Goal: Communication & Community: Ask a question

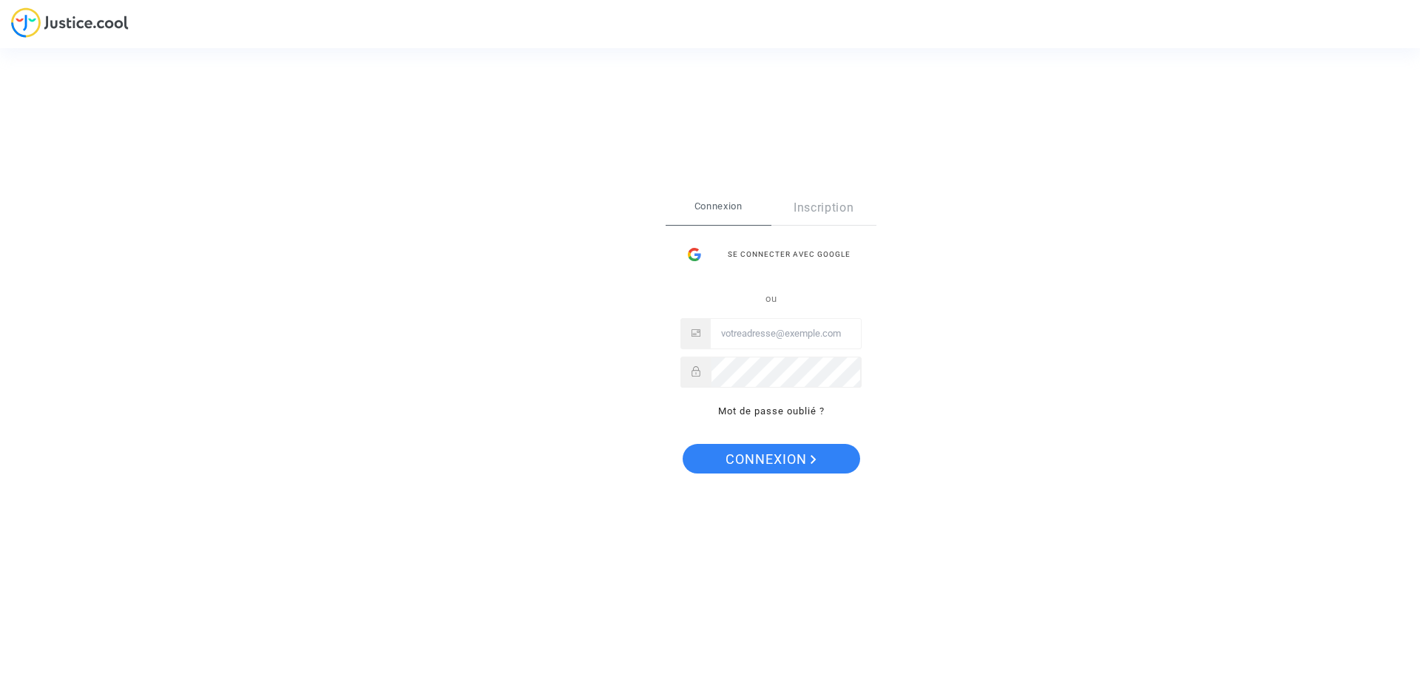
type input "dedelom13@gmail.com"
click at [772, 455] on span "Connexion" at bounding box center [771, 459] width 91 height 31
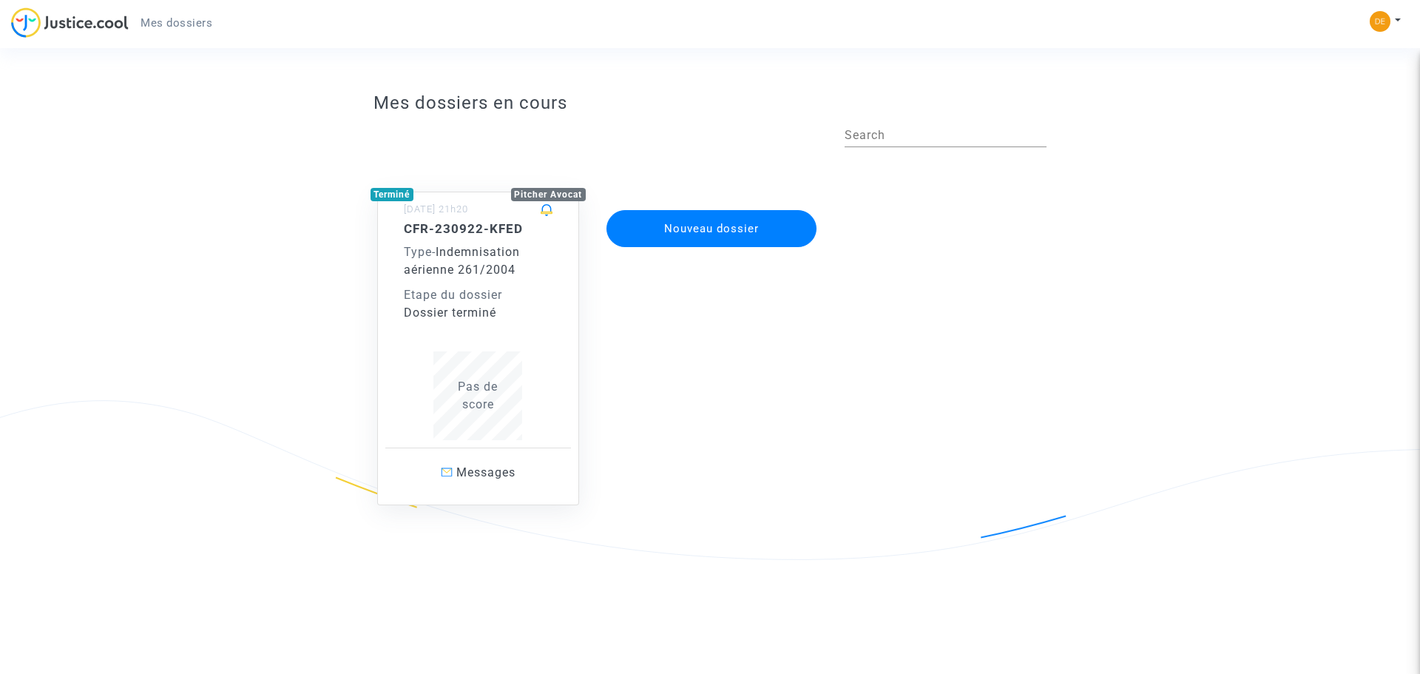
click at [439, 259] on div "Type - Indemnisation aérienne 261/2004" at bounding box center [478, 261] width 149 height 36
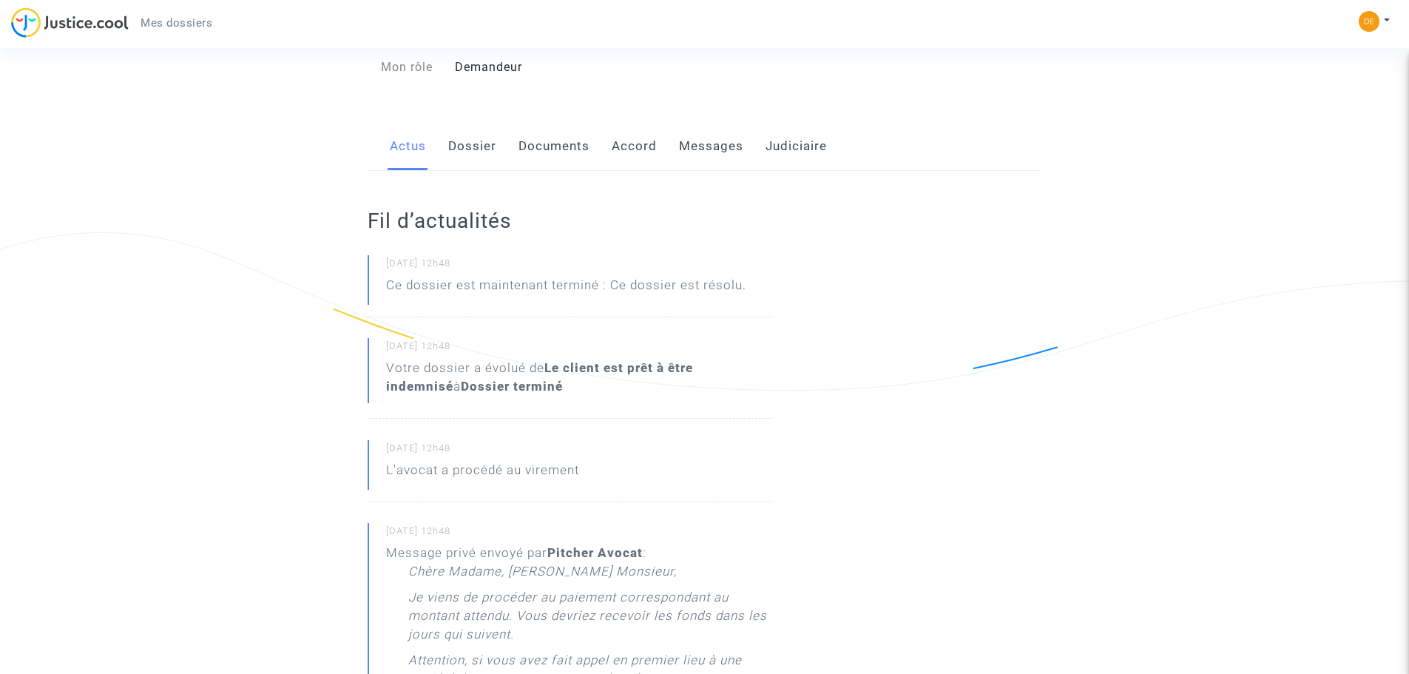
scroll to position [157, 0]
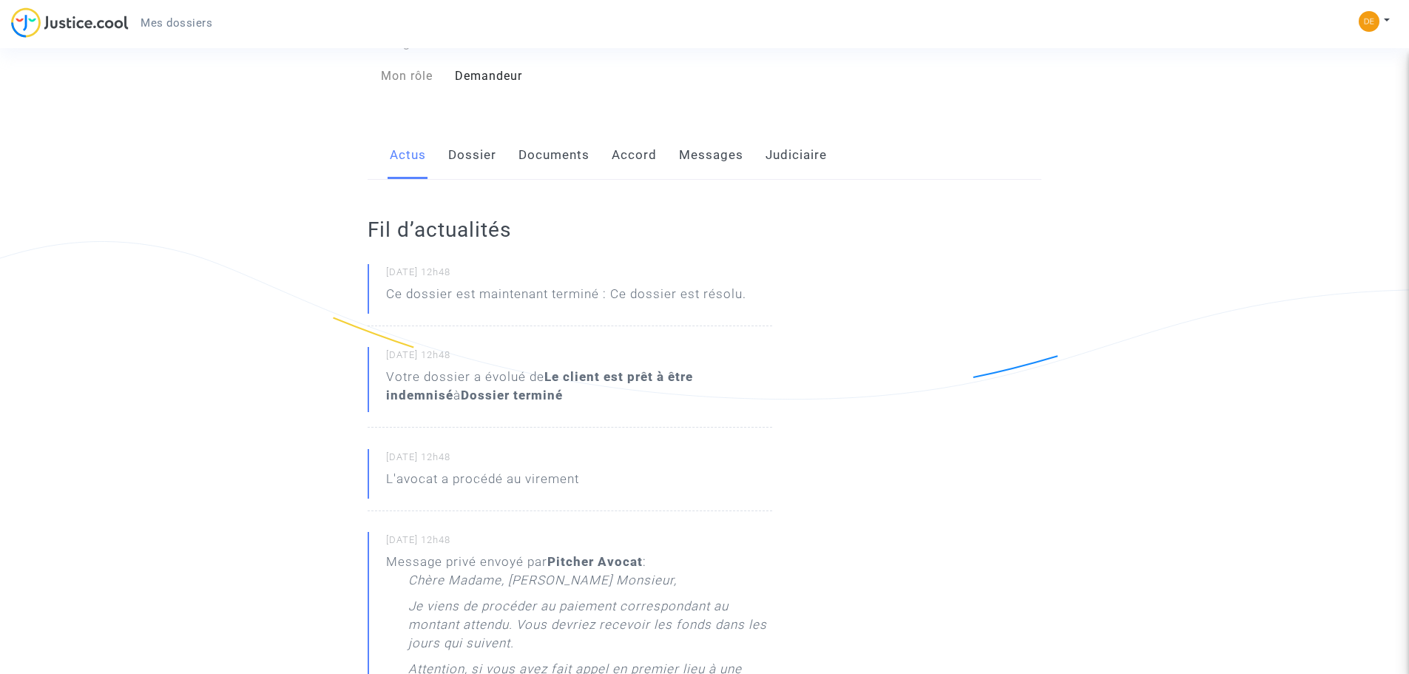
click at [476, 152] on link "Dossier" at bounding box center [472, 155] width 48 height 49
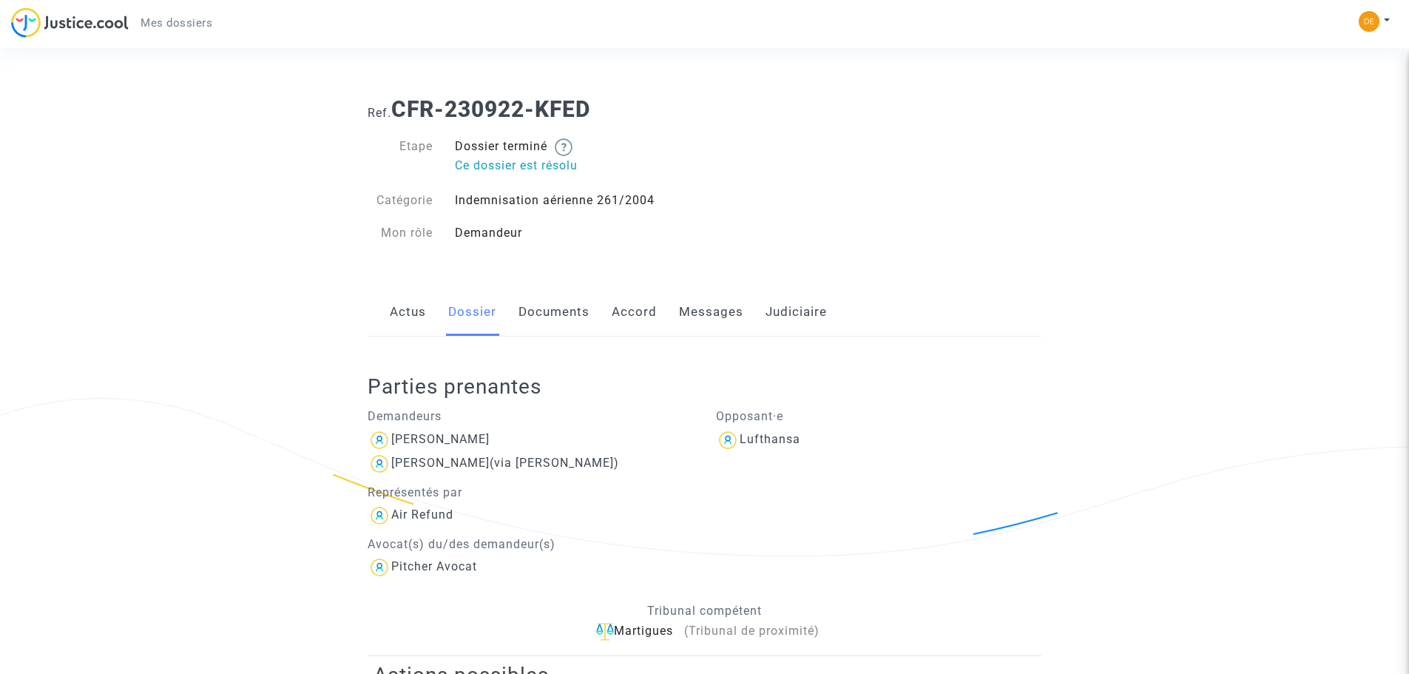
click at [554, 303] on link "Documents" at bounding box center [554, 312] width 71 height 49
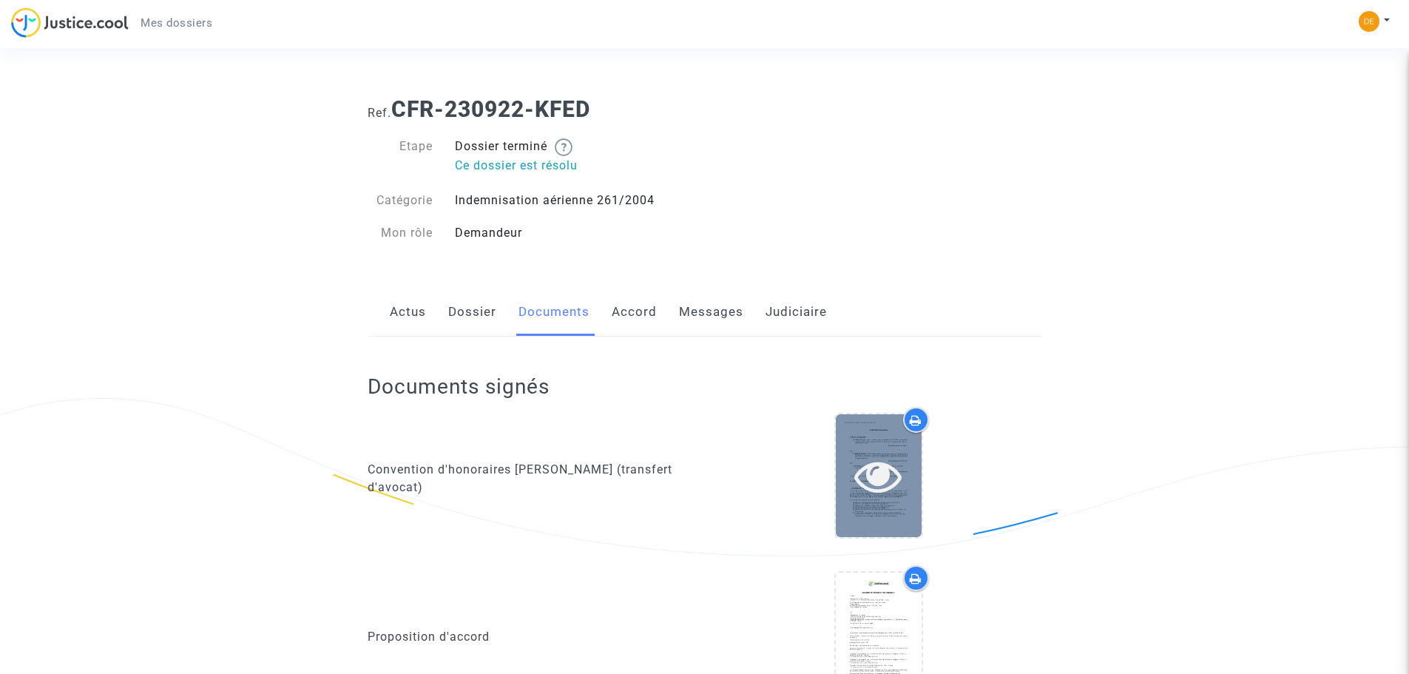
click at [858, 462] on icon at bounding box center [878, 475] width 48 height 47
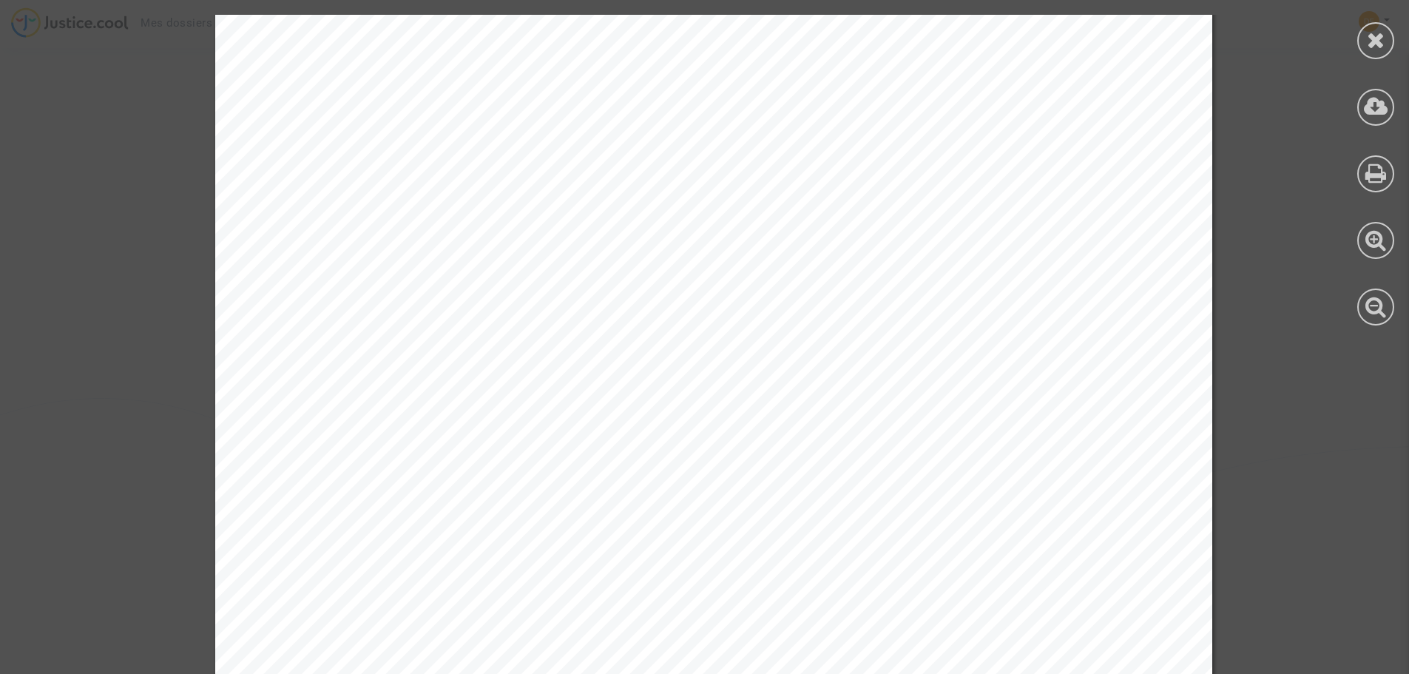
scroll to position [9283, 0]
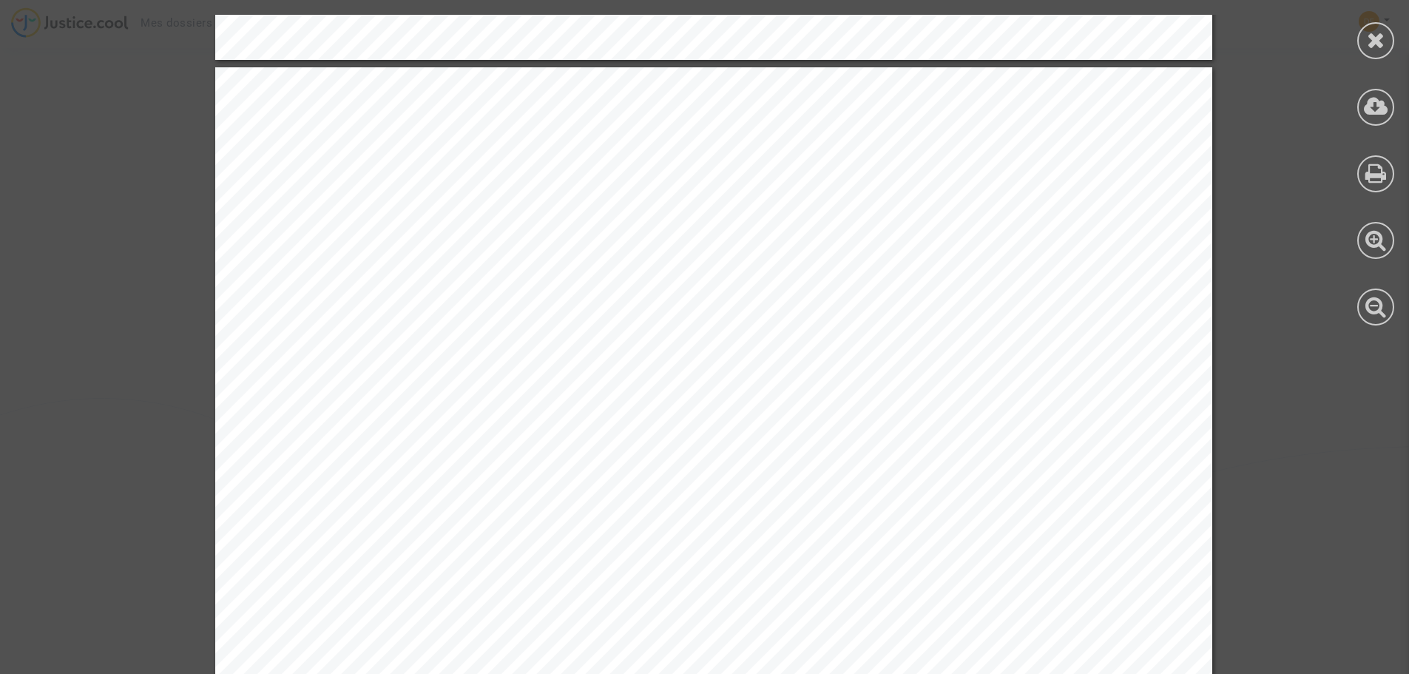
scroll to position [3957, 0]
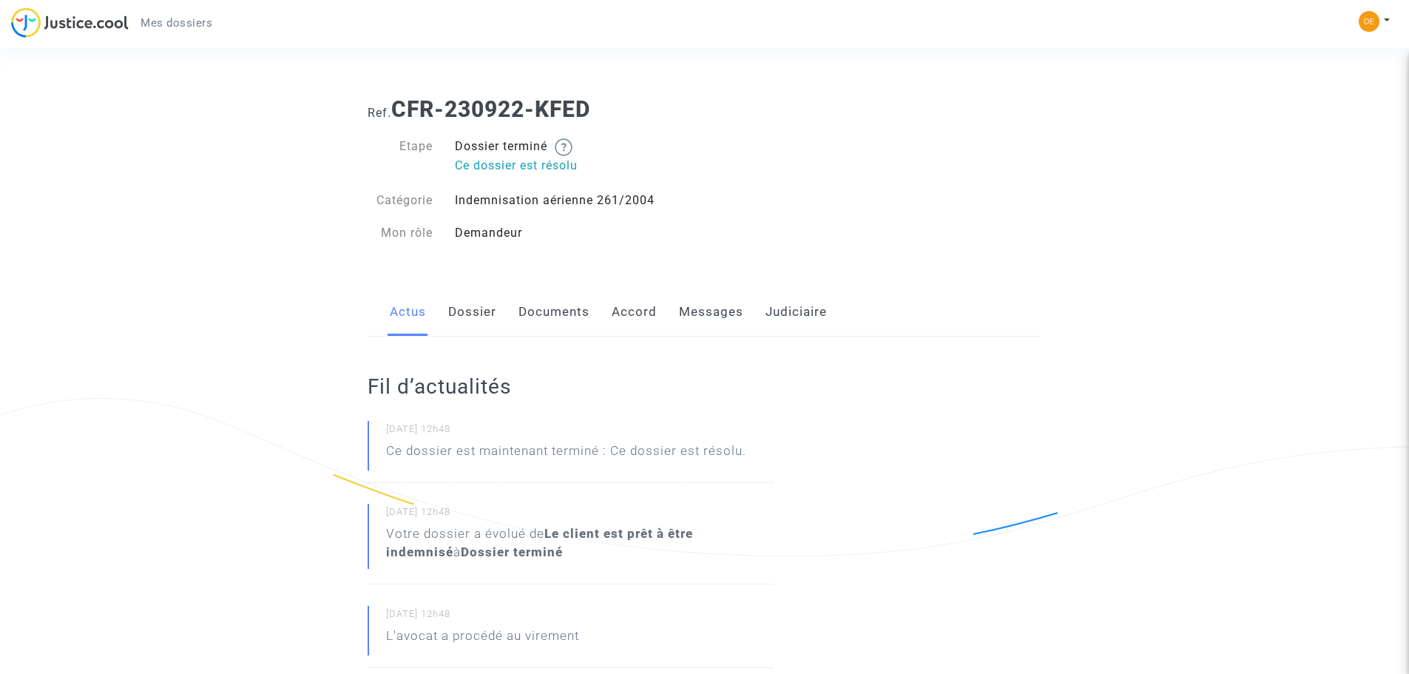
click at [643, 320] on link "Accord" at bounding box center [634, 312] width 45 height 49
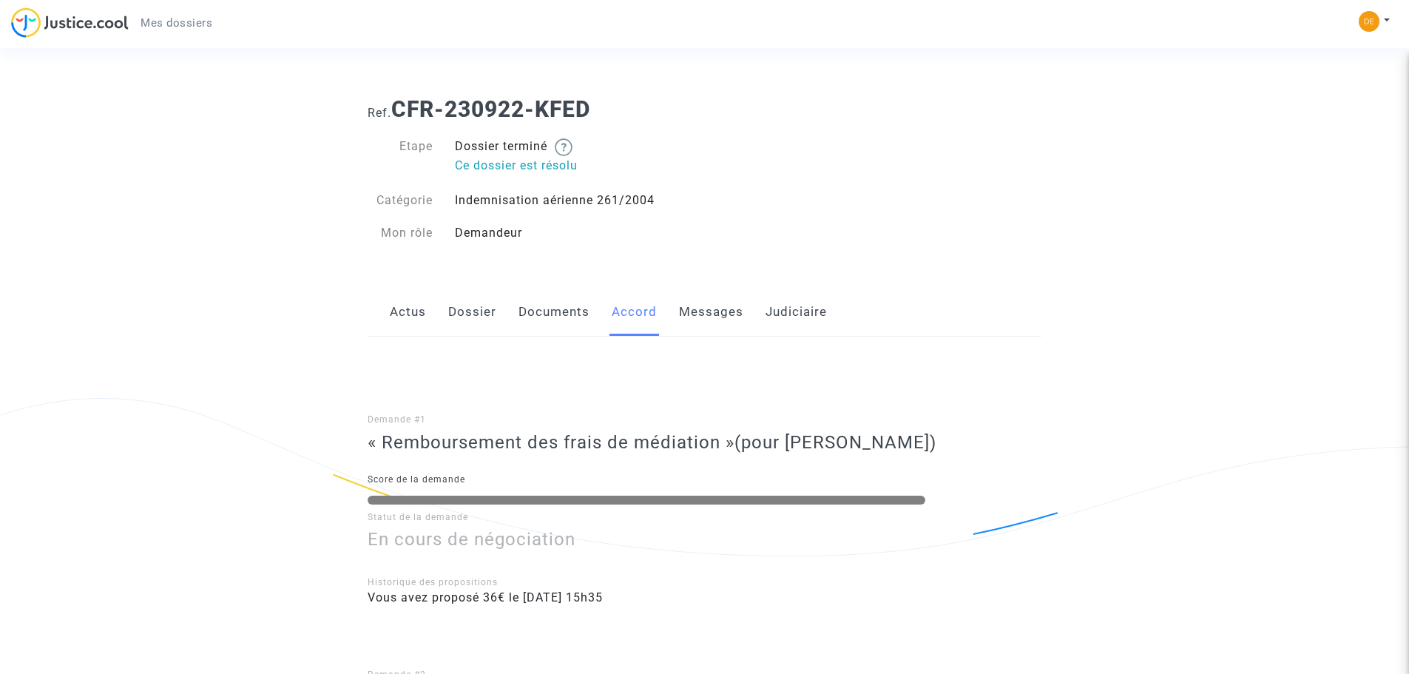
click at [709, 313] on link "Messages" at bounding box center [711, 312] width 64 height 49
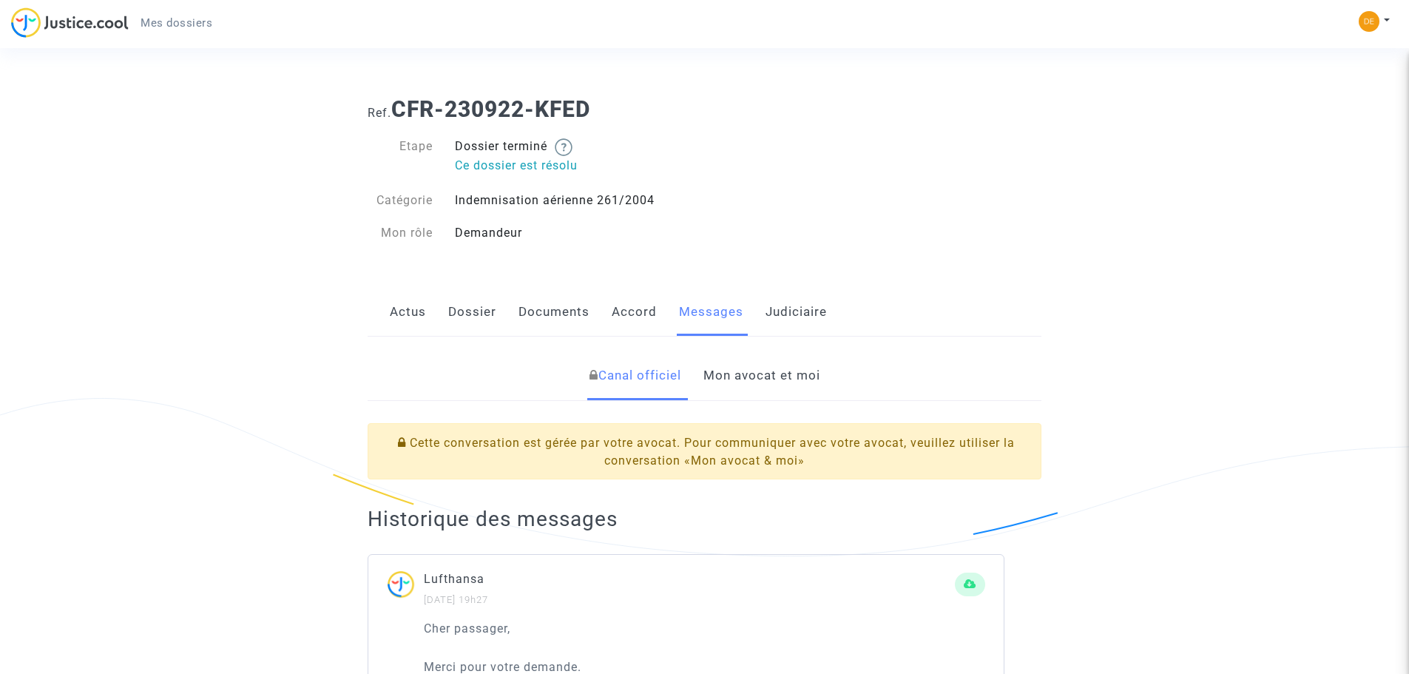
click at [795, 312] on link "Judiciaire" at bounding box center [796, 312] width 61 height 49
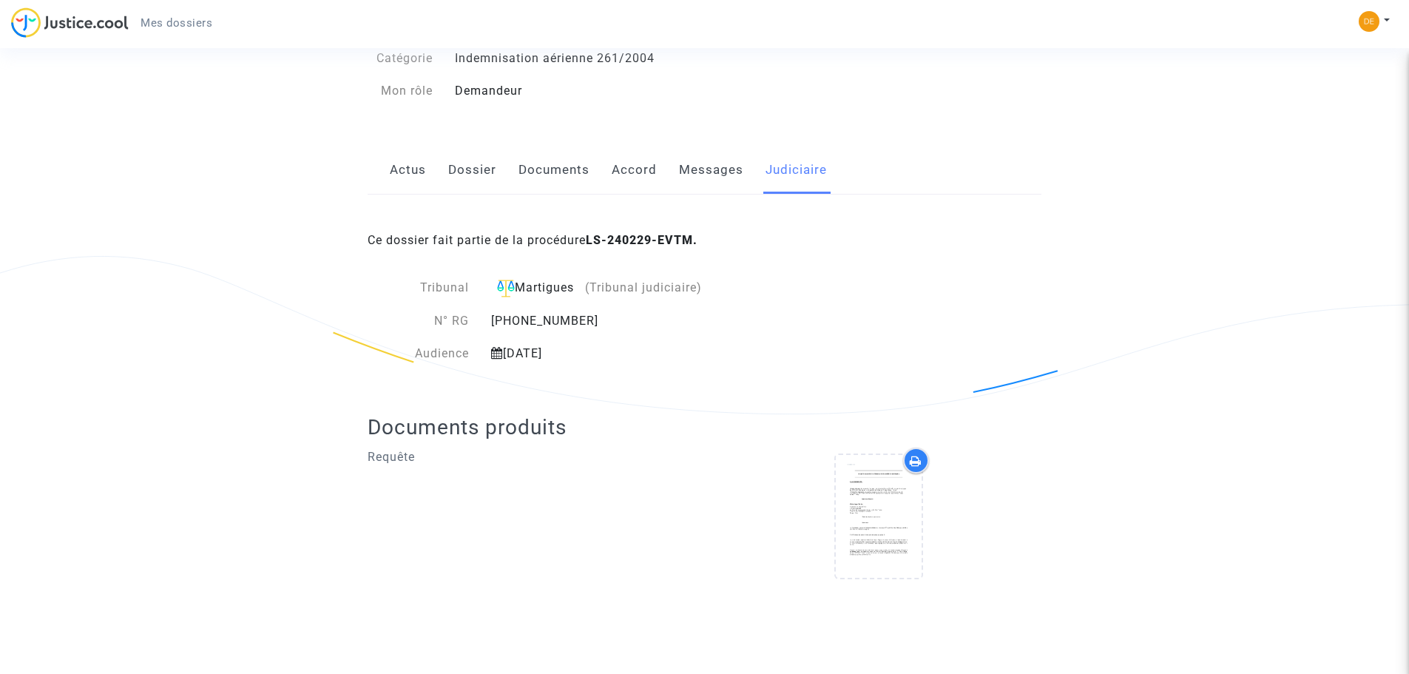
scroll to position [148, 0]
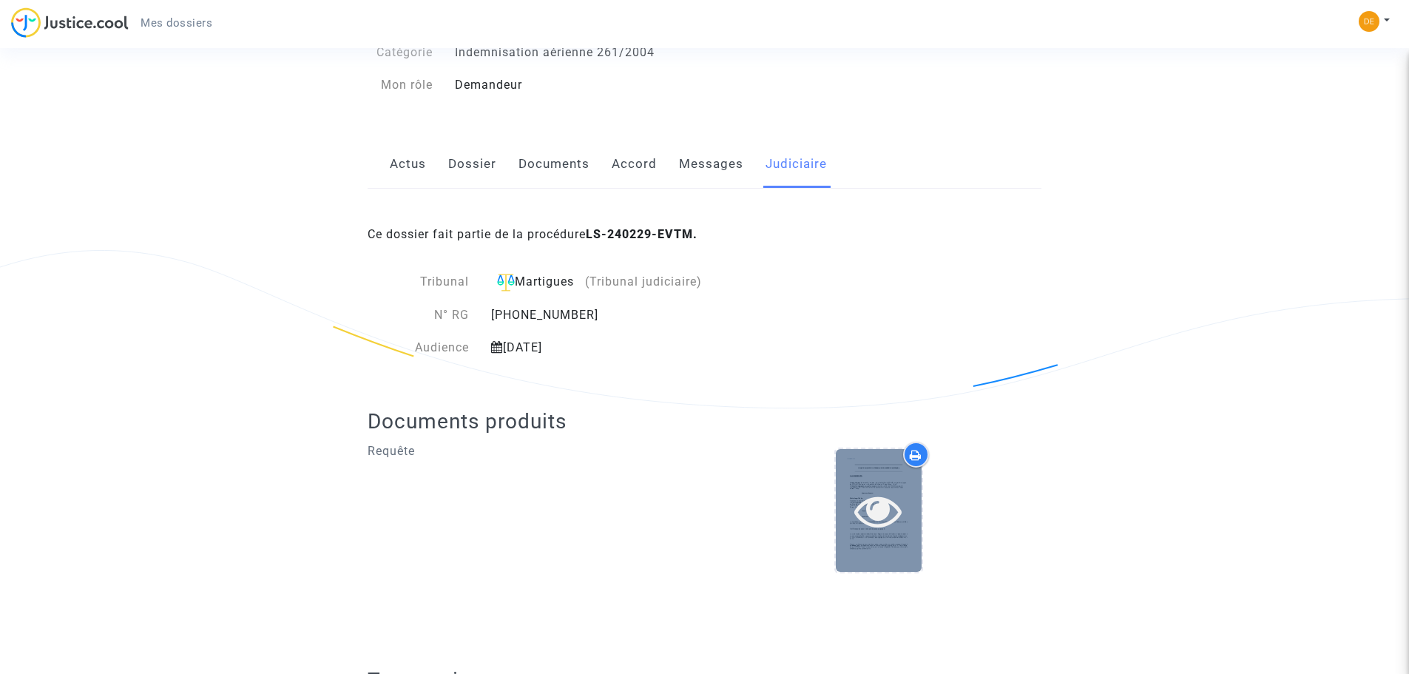
click at [919, 510] on div at bounding box center [879, 510] width 86 height 47
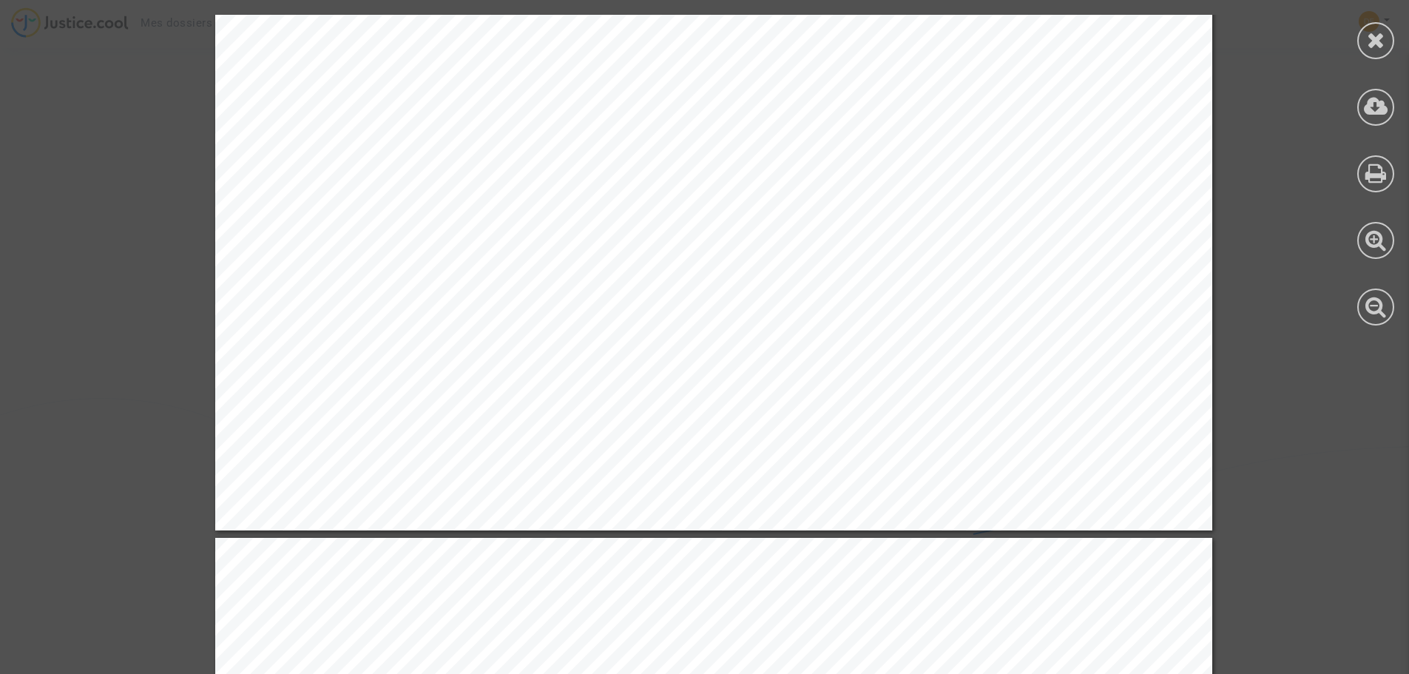
scroll to position [2145, 0]
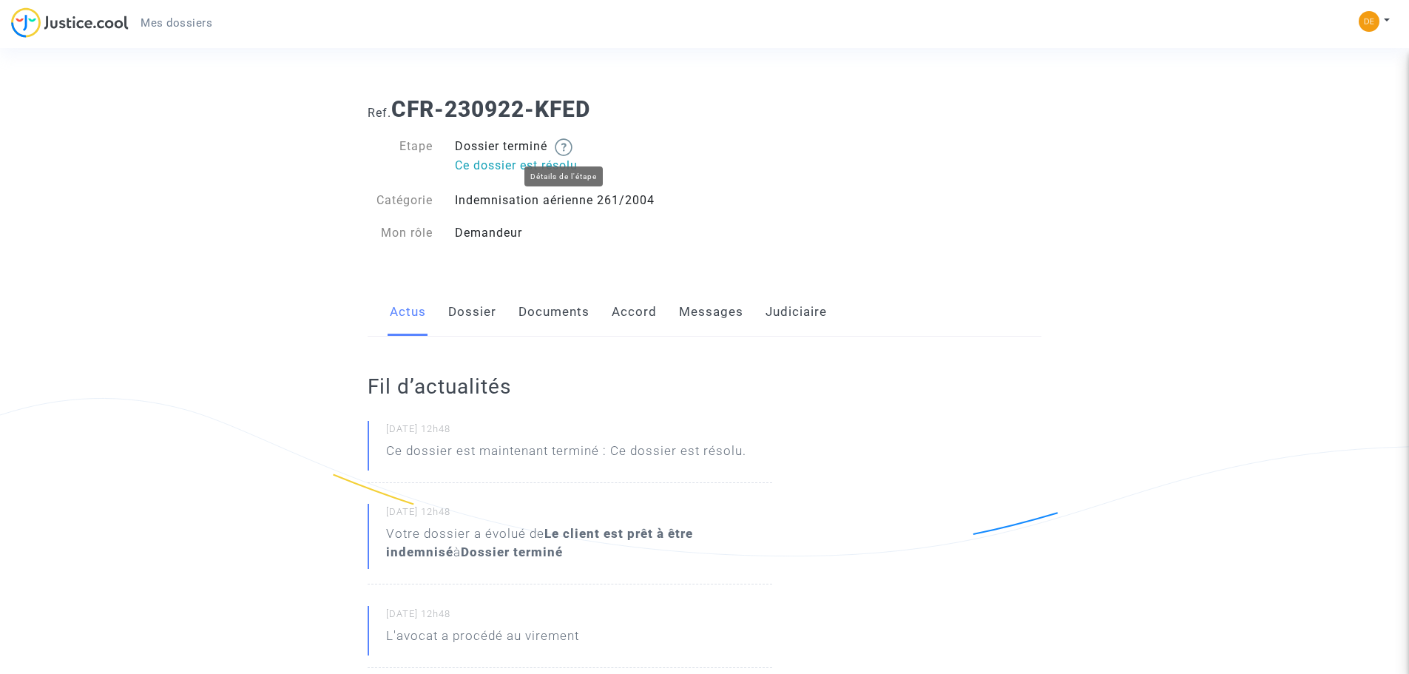
click at [570, 146] on img at bounding box center [564, 147] width 18 height 18
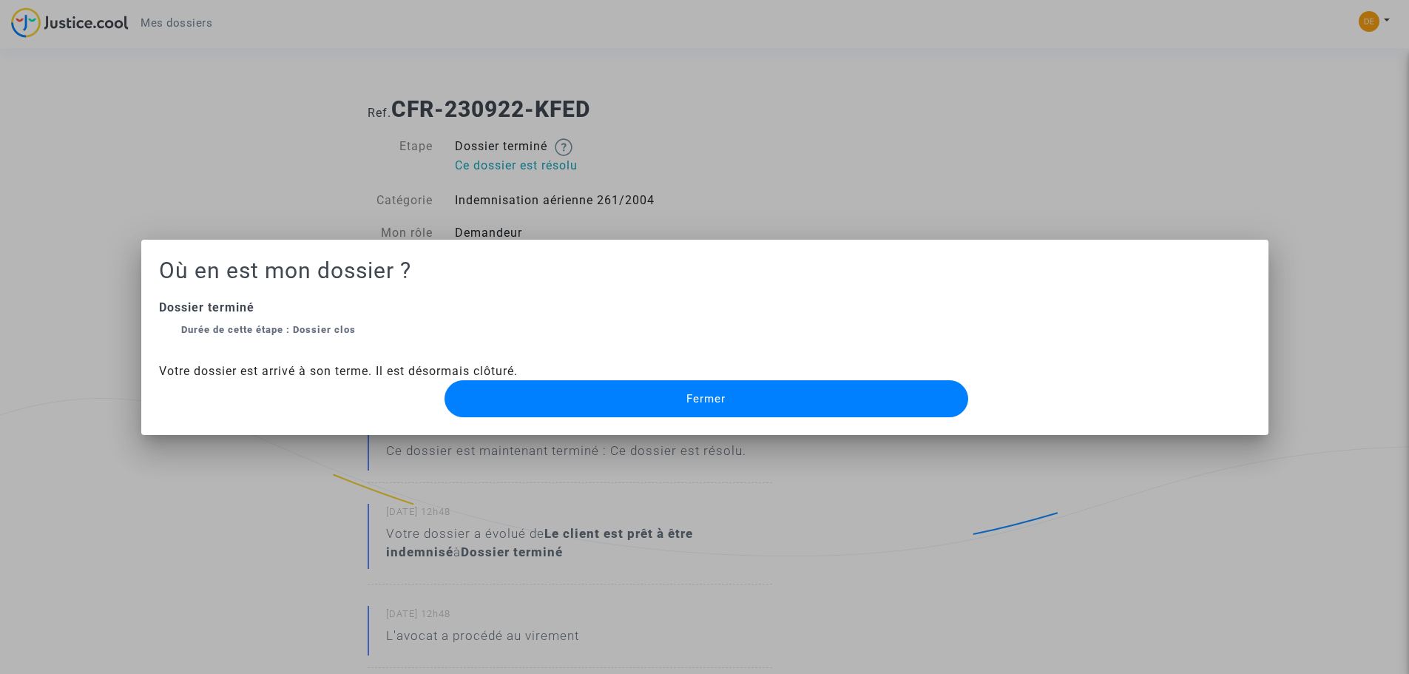
click at [797, 401] on button "Fermer" at bounding box center [707, 398] width 524 height 37
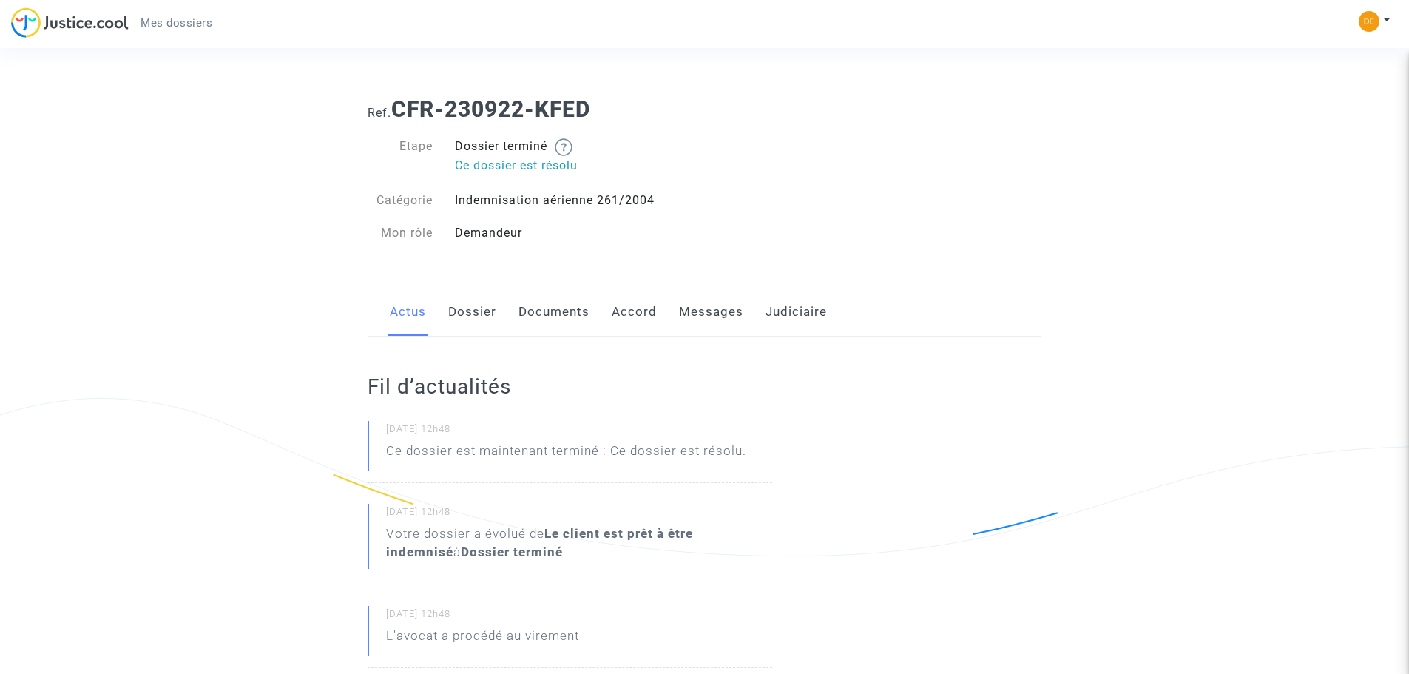
click at [462, 310] on link "Dossier" at bounding box center [472, 312] width 48 height 49
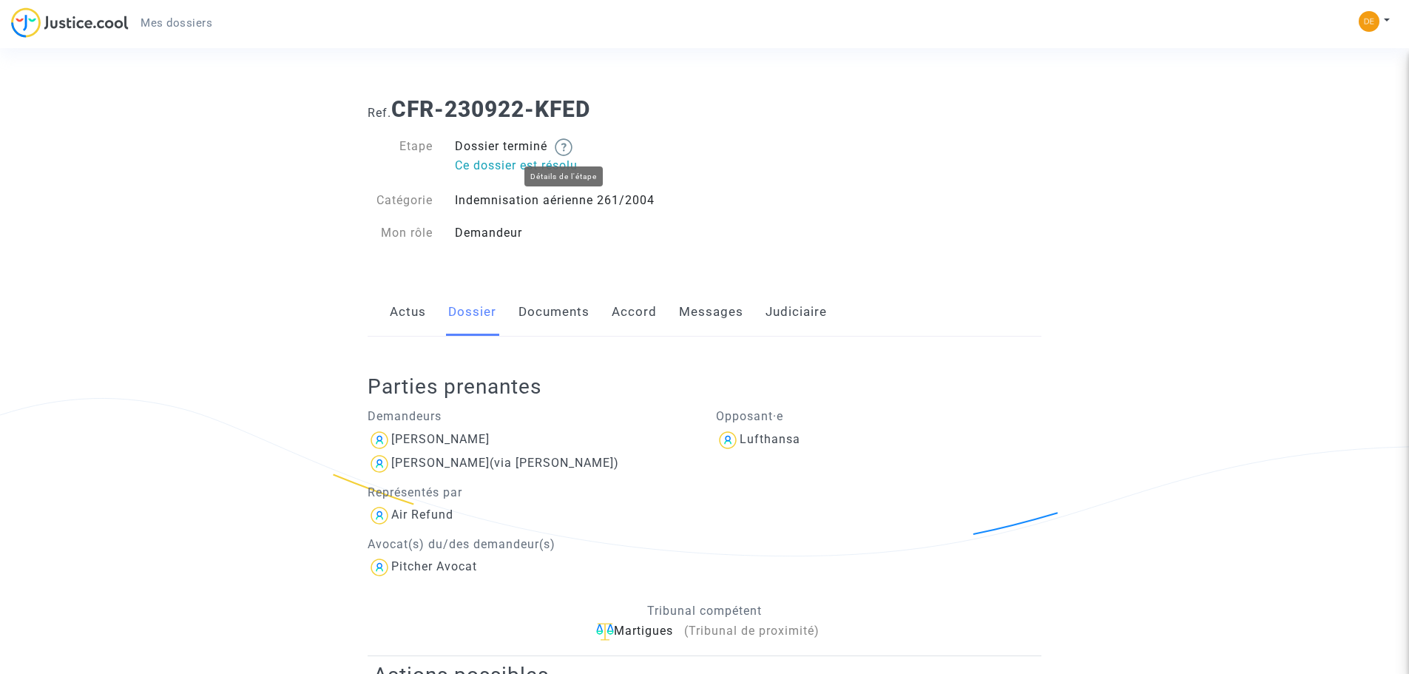
click at [561, 149] on img at bounding box center [564, 147] width 18 height 18
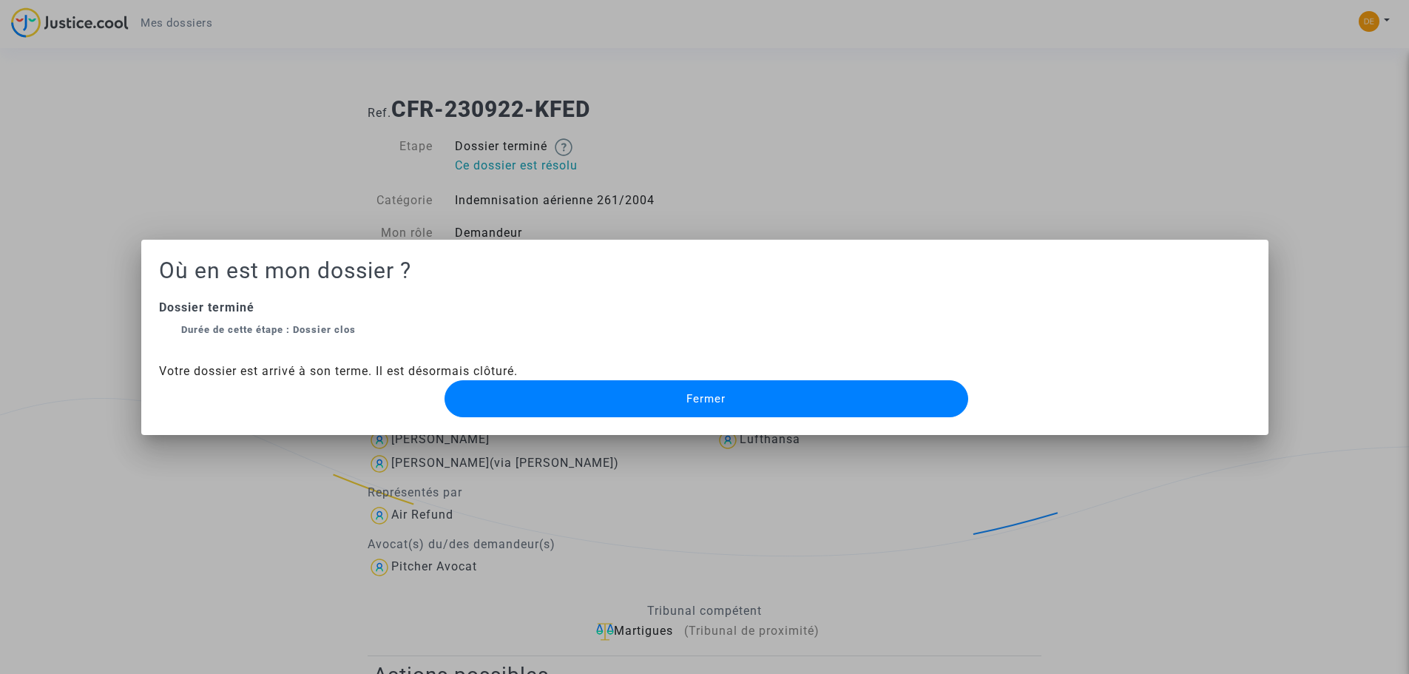
click at [712, 410] on button "Fermer" at bounding box center [707, 398] width 524 height 37
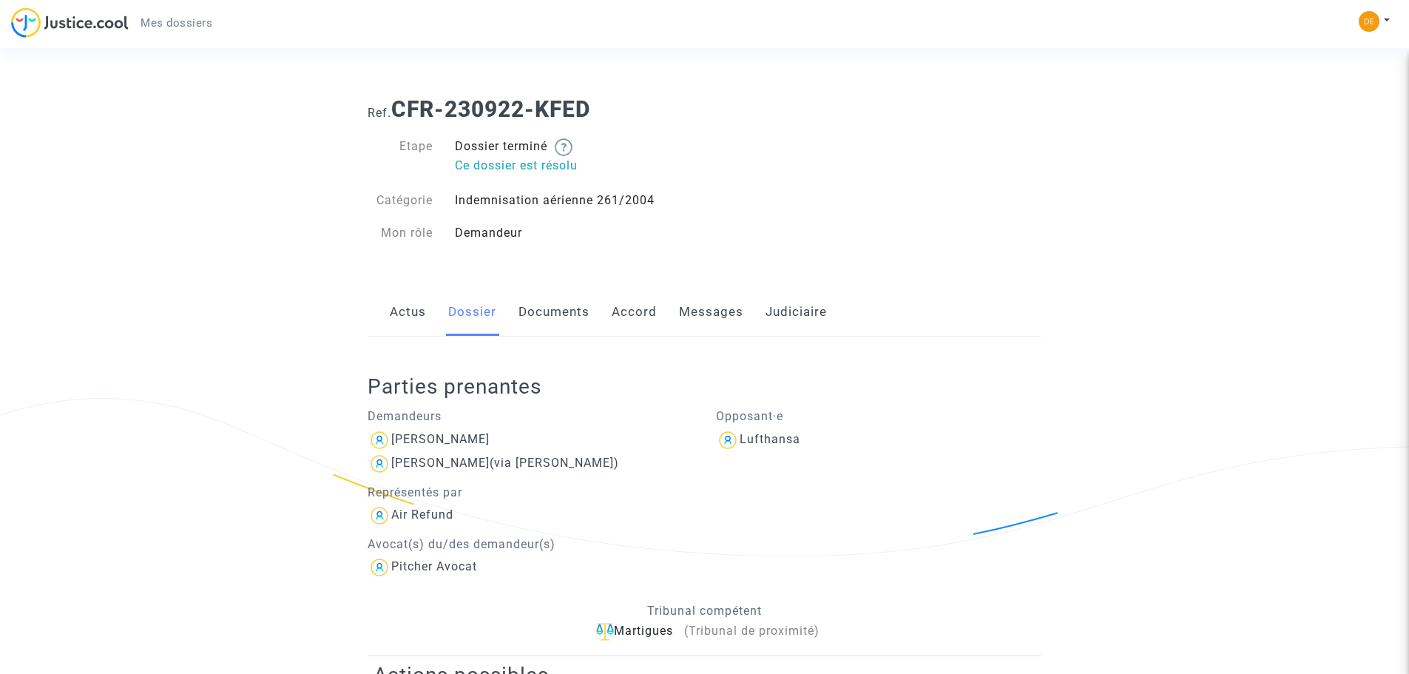
click at [804, 308] on link "Judiciaire" at bounding box center [796, 312] width 61 height 49
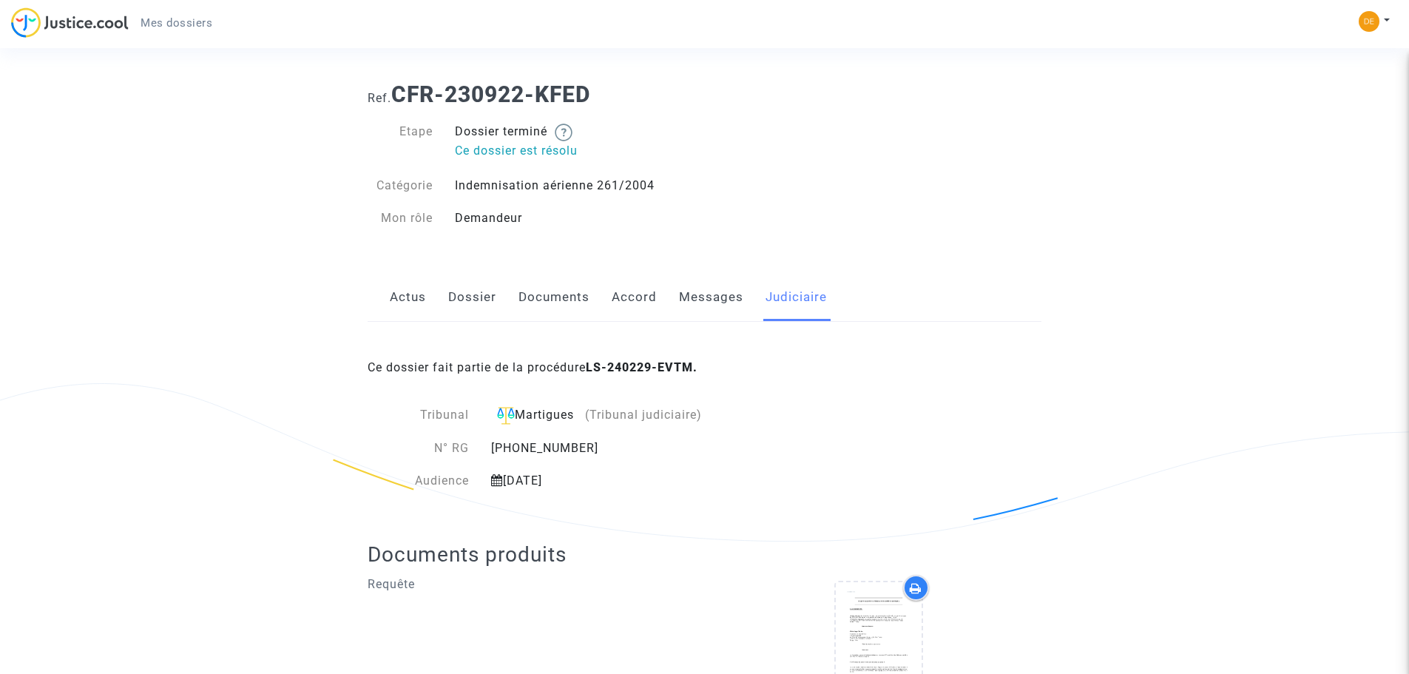
scroll to position [14, 0]
click at [709, 303] on link "Messages" at bounding box center [711, 298] width 64 height 49
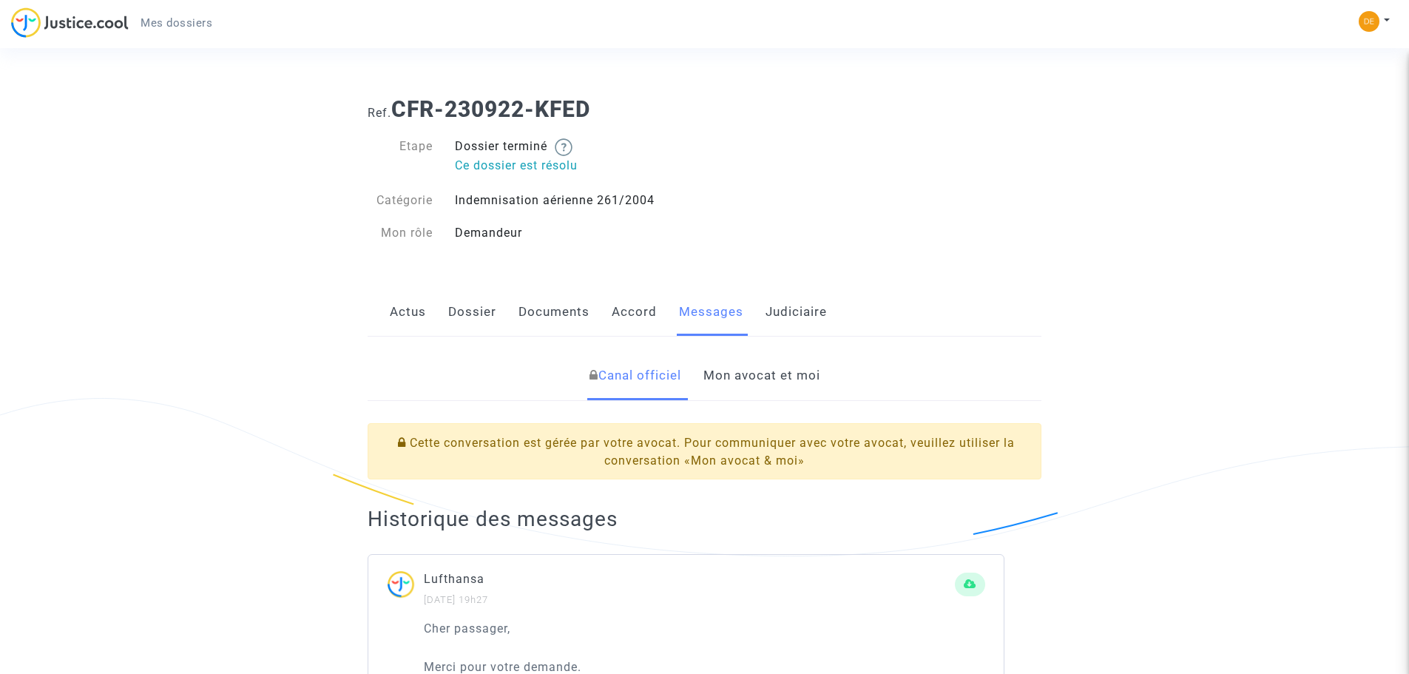
click at [642, 308] on link "Accord" at bounding box center [634, 312] width 45 height 49
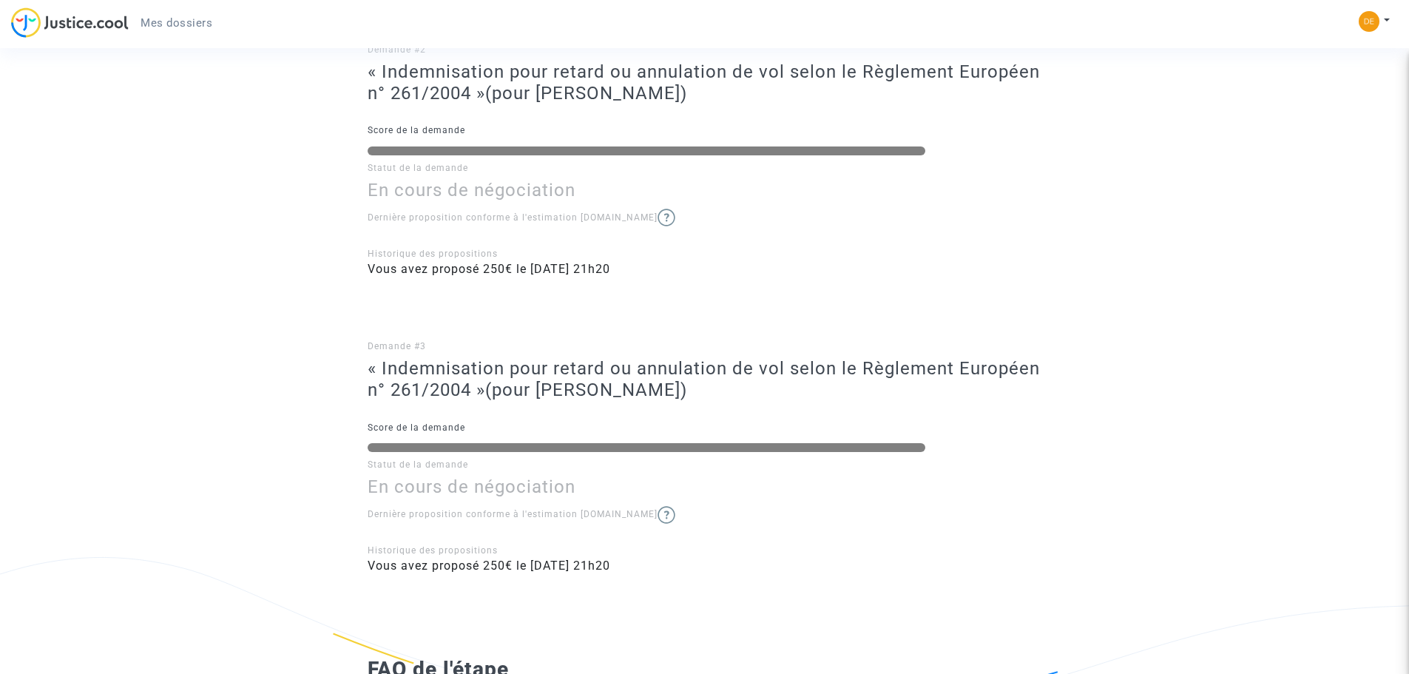
scroll to position [757, 0]
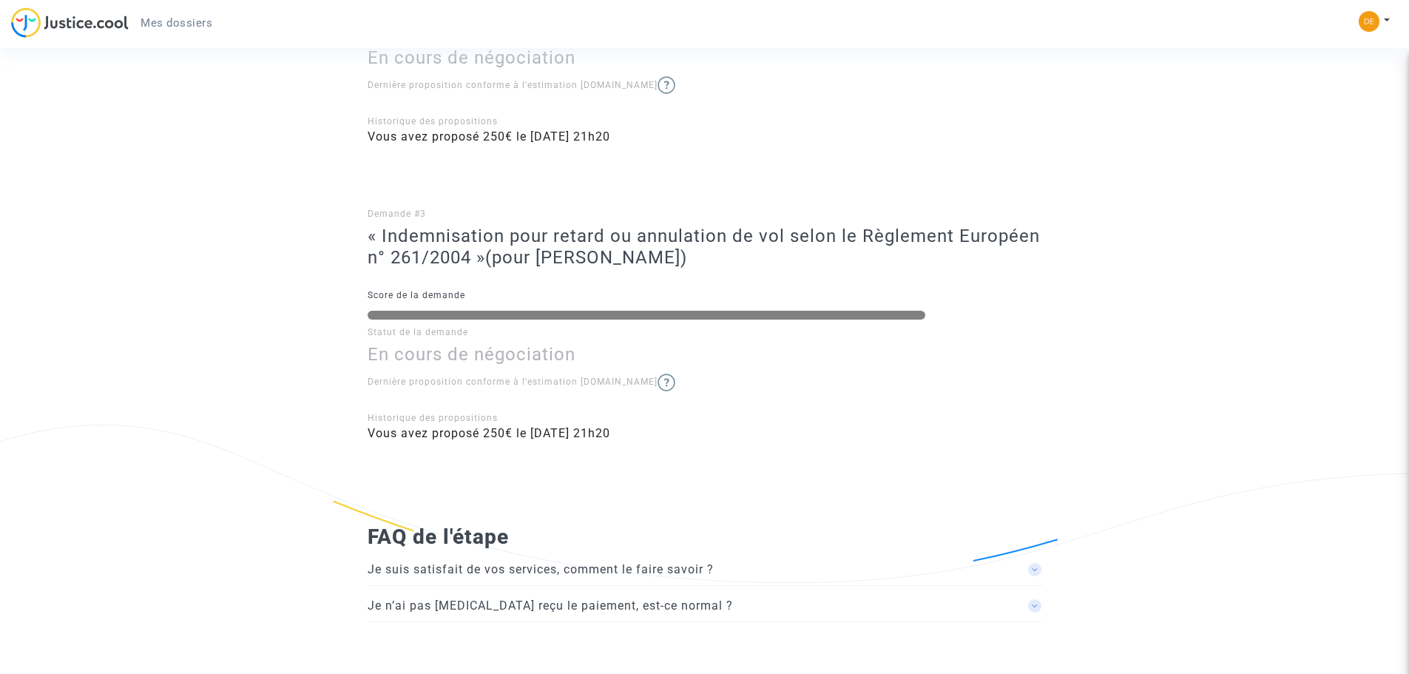
click at [590, 576] on span "Je n’ai pas [MEDICAL_DATA] reçu le paiement, est-ce normal ?" at bounding box center [541, 569] width 346 height 14
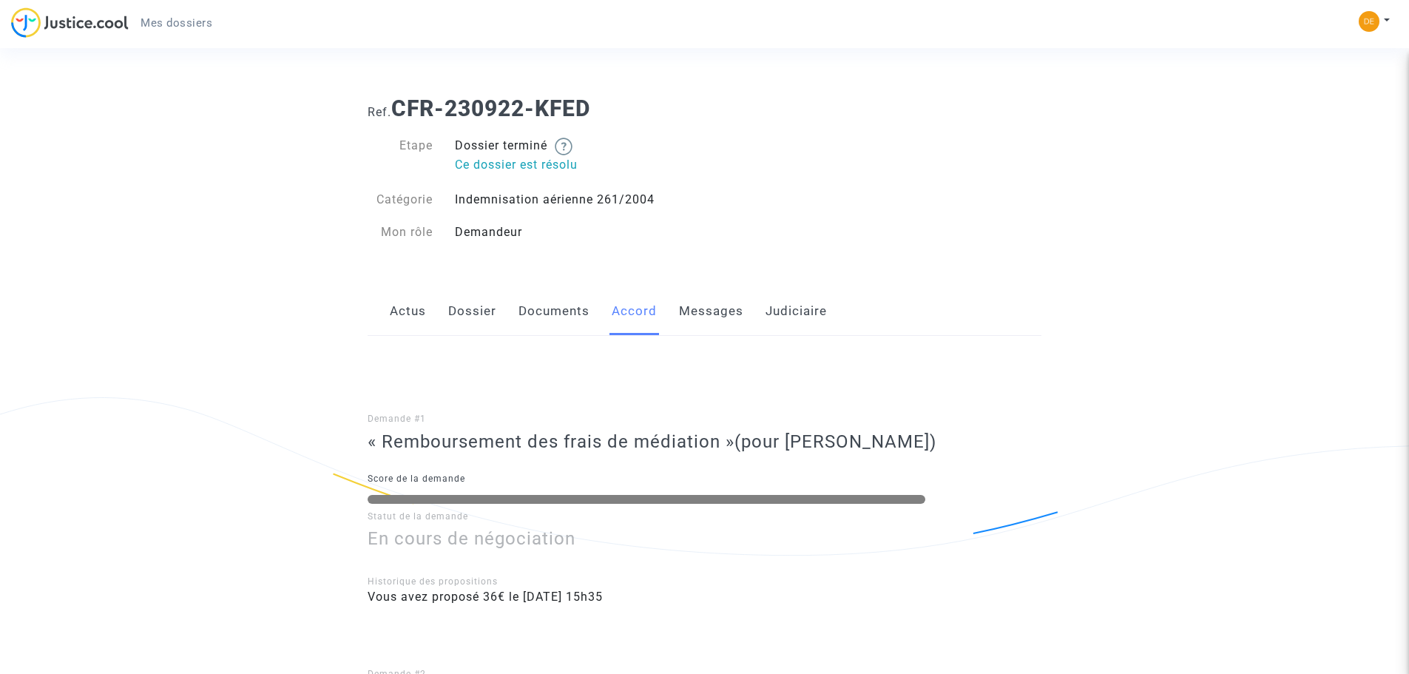
scroll to position [0, 0]
click at [1386, 19] on button at bounding box center [1374, 21] width 33 height 22
click at [892, 234] on div "Ref. CFR-230922-KFED Etape Dossier terminé Ce dossier est résolu Catégorie Inde…" at bounding box center [705, 171] width 696 height 172
click at [161, 25] on span "Mes dossiers" at bounding box center [177, 22] width 72 height 13
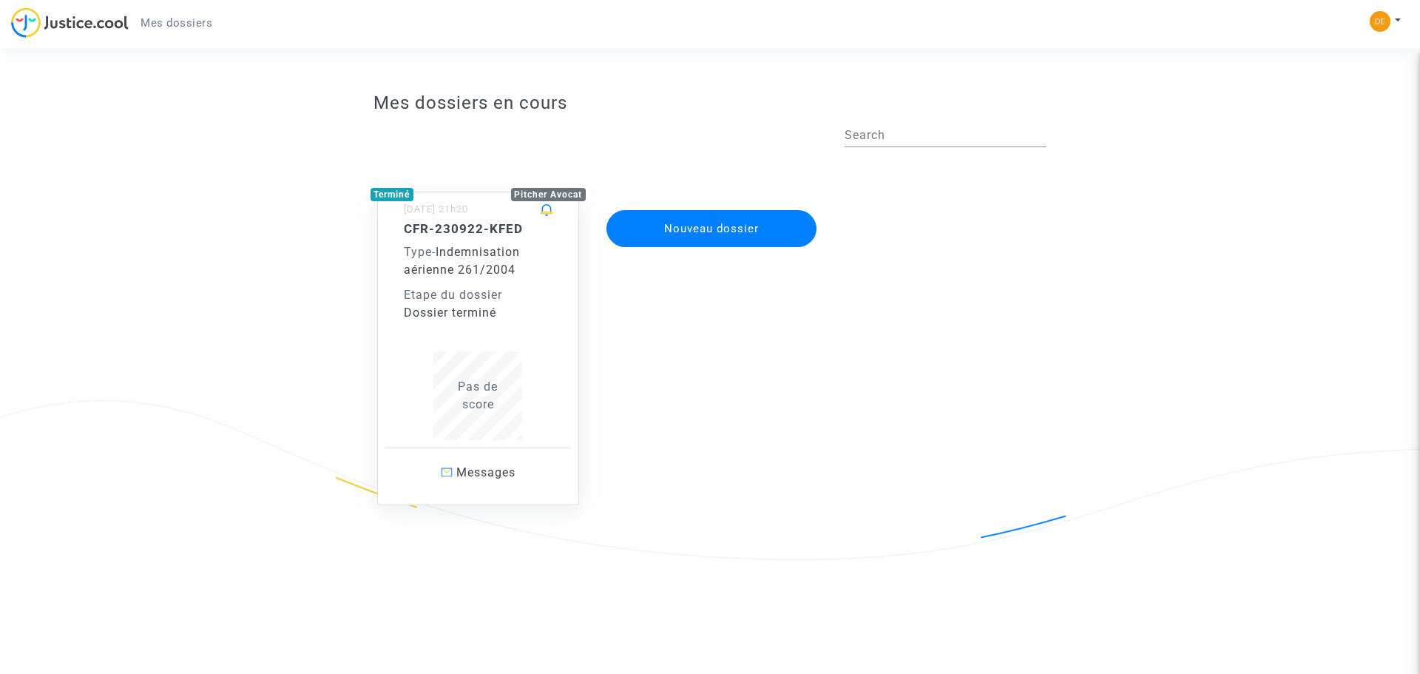
click at [465, 252] on span "Indemnisation aérienne 261/2004" at bounding box center [462, 261] width 116 height 32
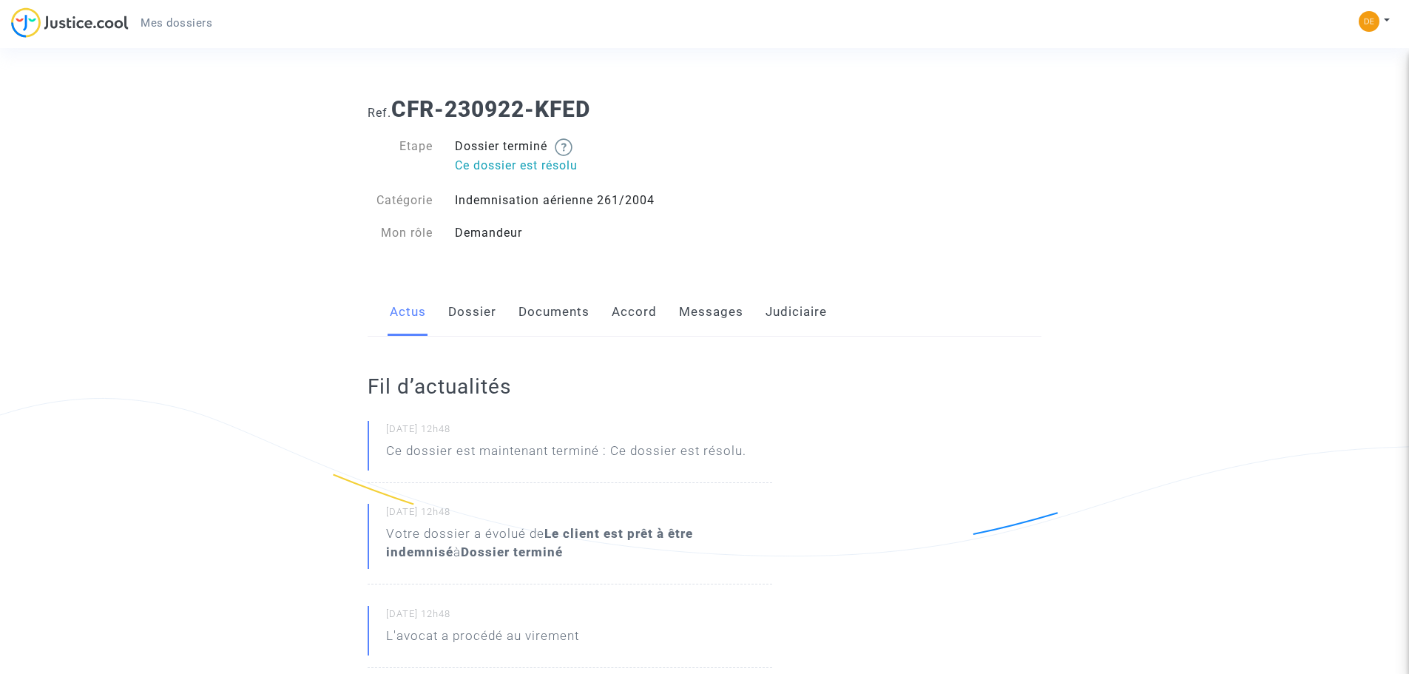
click at [480, 308] on link "Dossier" at bounding box center [472, 312] width 48 height 49
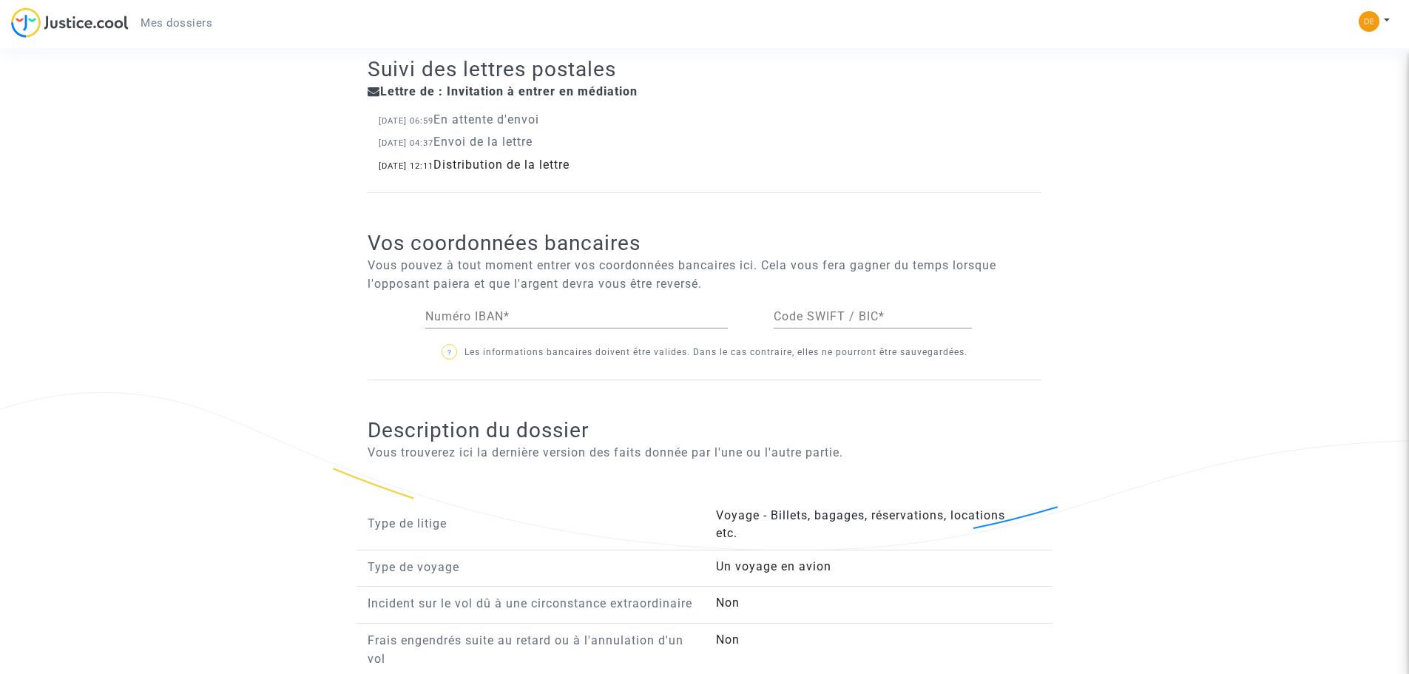
scroll to position [694, 0]
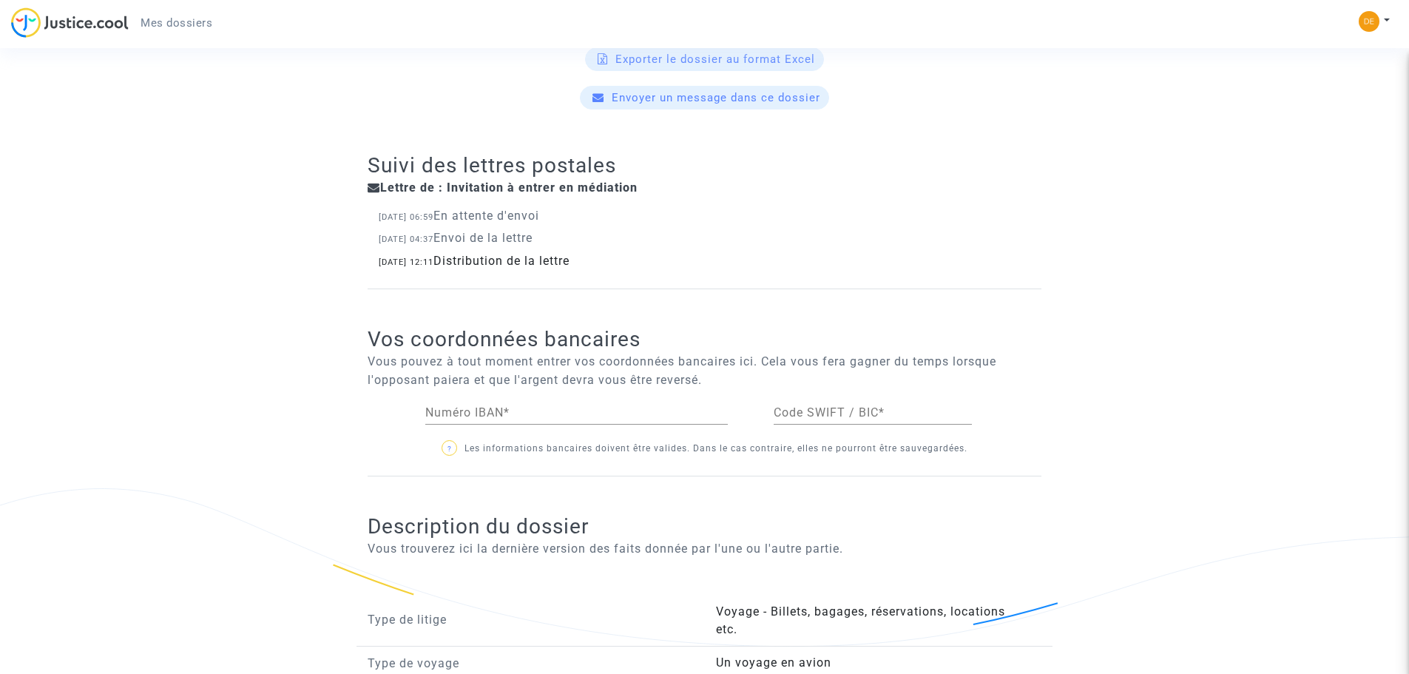
click at [480, 399] on div "Numéro IBAN *" at bounding box center [576, 407] width 303 height 33
click at [933, 289] on div "Vos coordonnées bancaires Vous pouvez à tout moment entrer vos coordonnées banc…" at bounding box center [705, 382] width 674 height 187
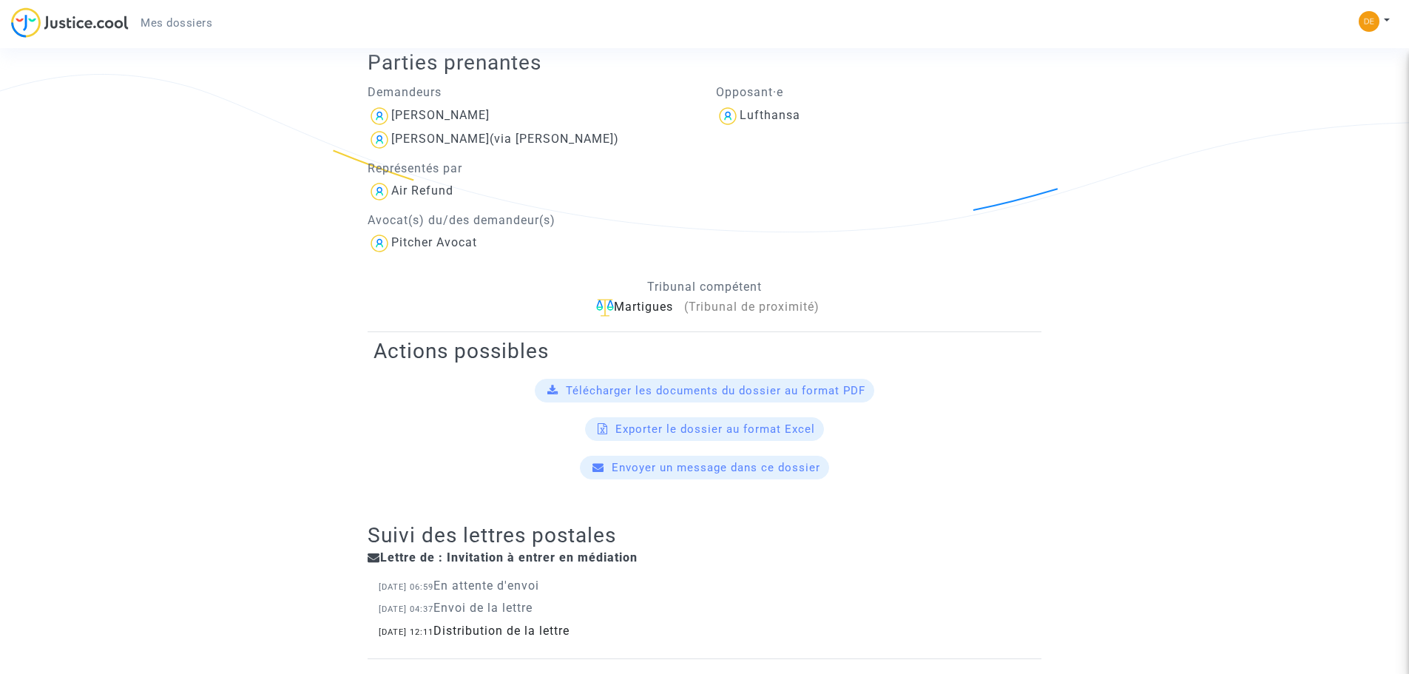
click at [69, 23] on img at bounding box center [70, 22] width 118 height 30
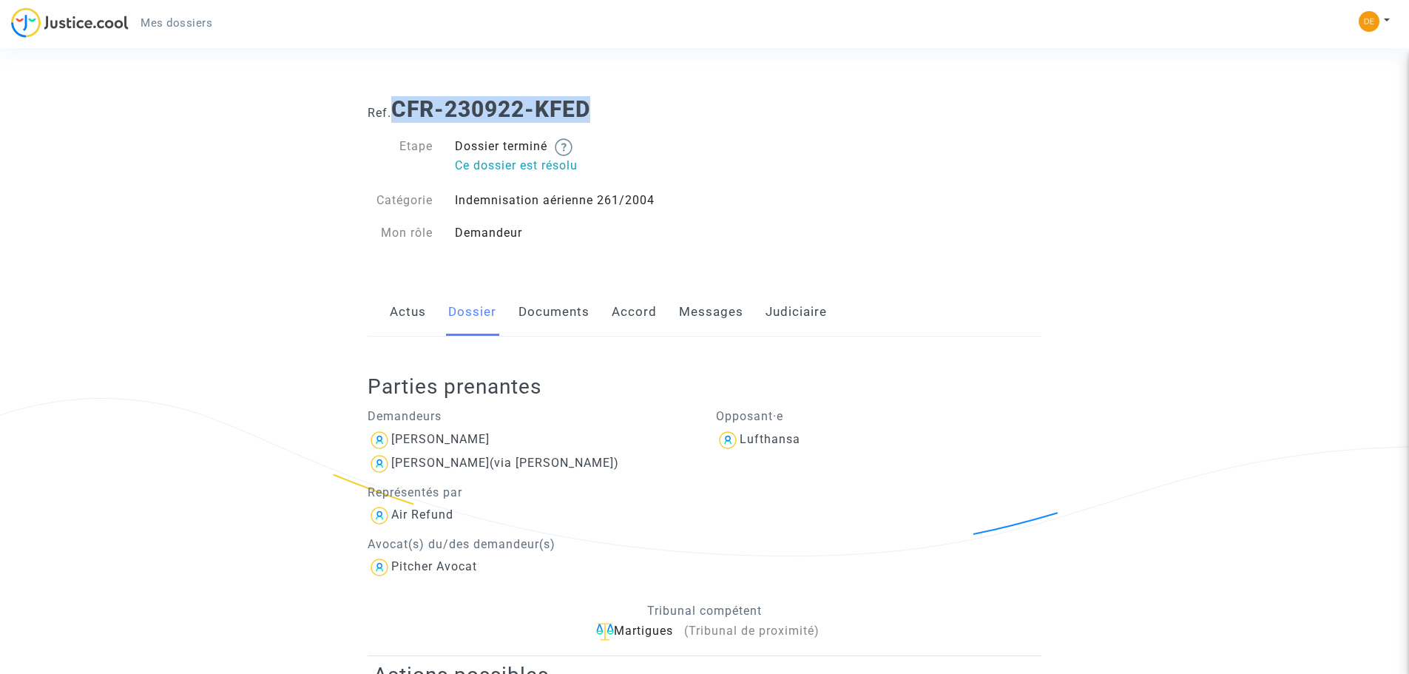
drag, startPoint x: 397, startPoint y: 106, endPoint x: 620, endPoint y: 103, distance: 222.7
click at [620, 103] on h1 "Ref. CFR-230922-KFED" at bounding box center [705, 109] width 674 height 27
copy b "CFR-230922-KFED"
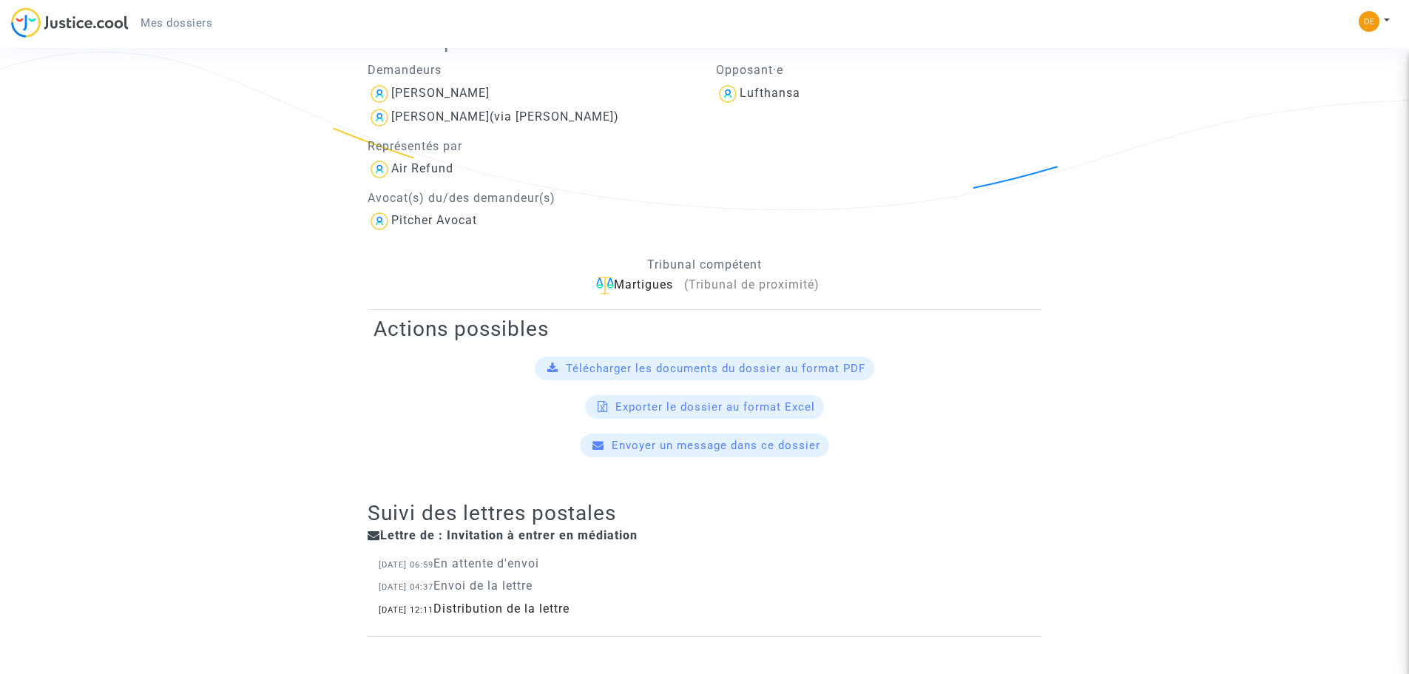
scroll to position [370, 0]
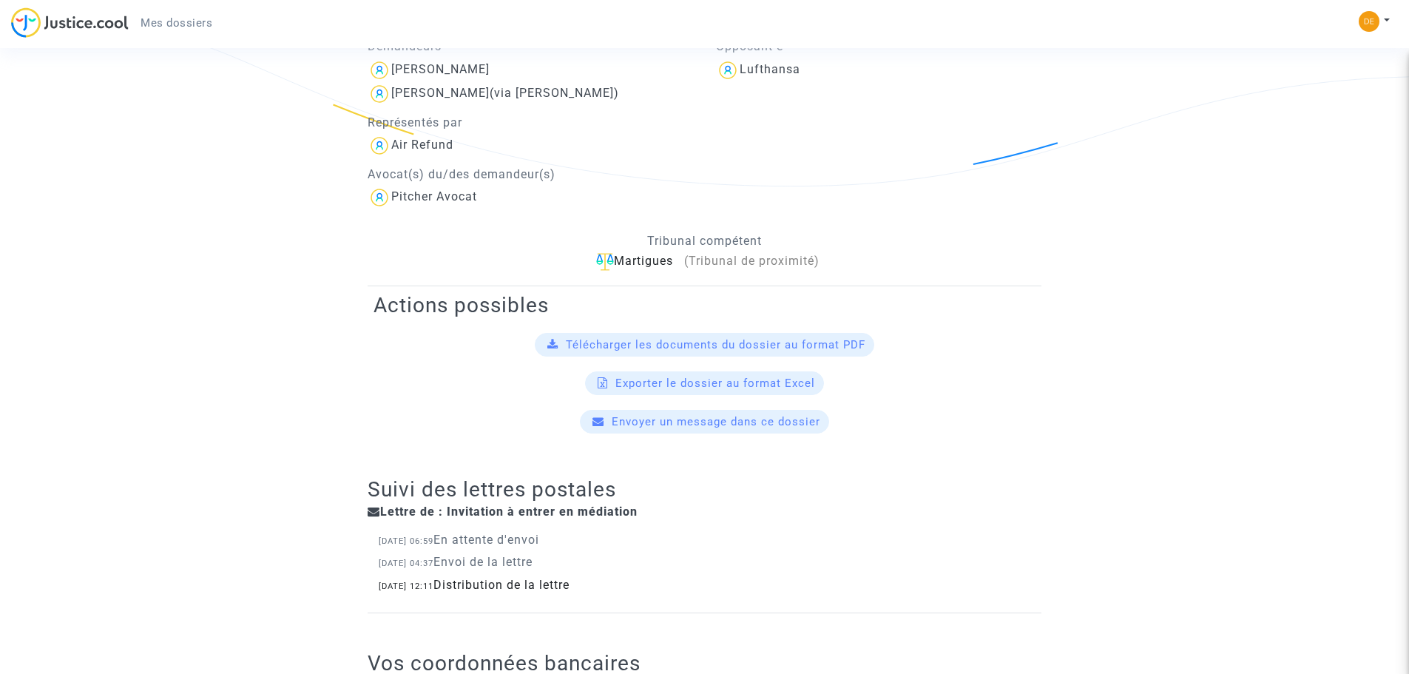
click at [712, 427] on span "Envoyer un message dans ce dossier" at bounding box center [716, 421] width 209 height 13
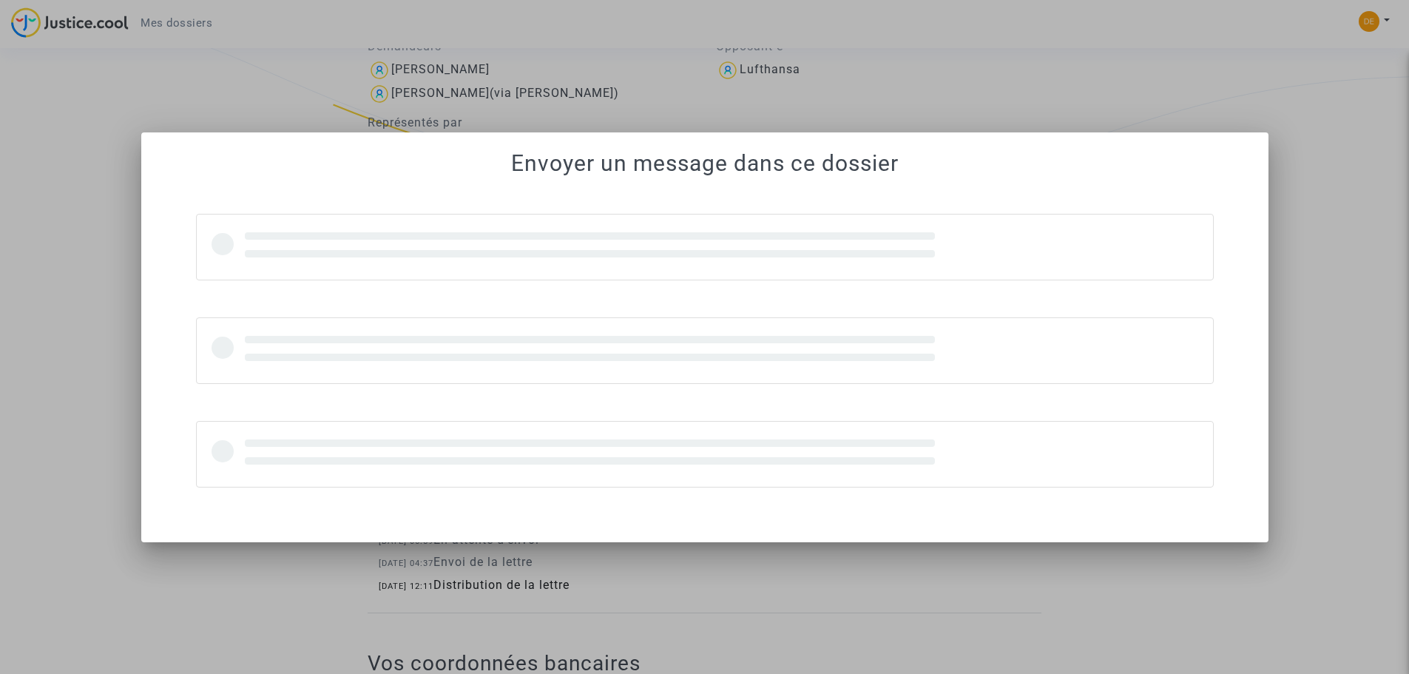
scroll to position [0, 0]
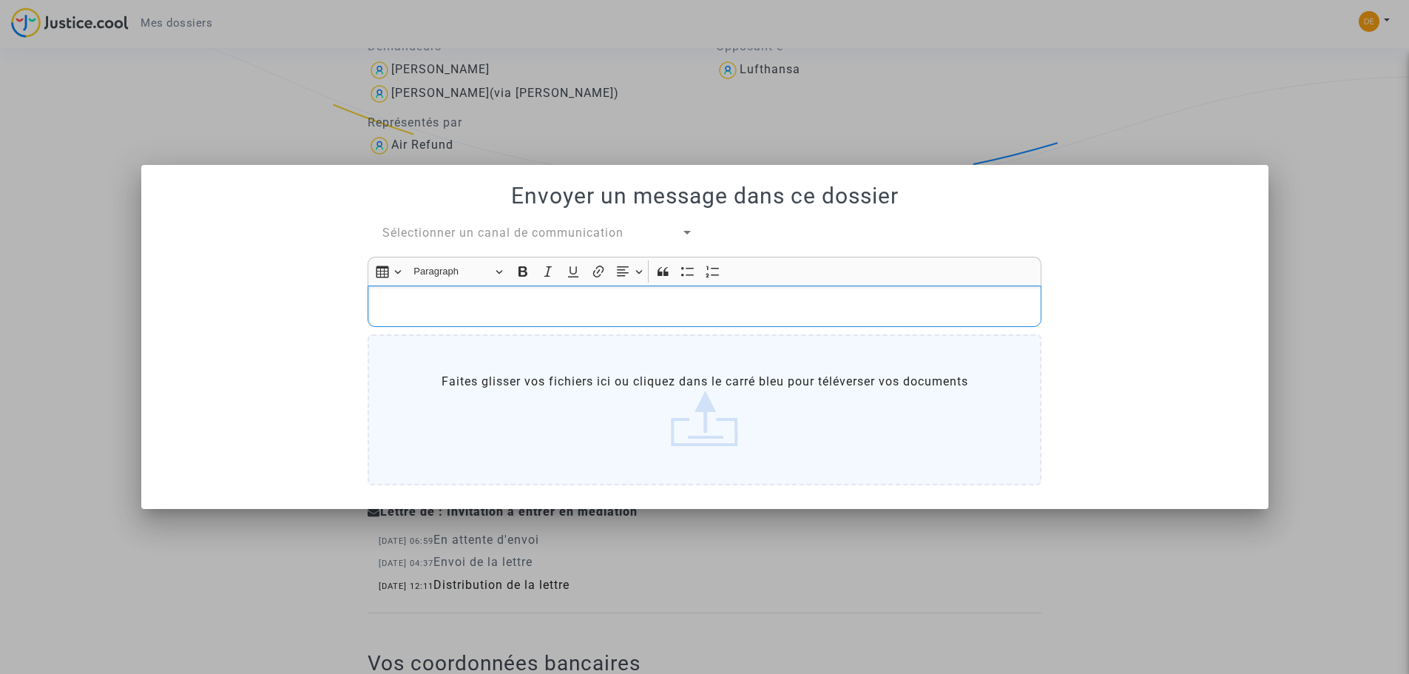
click at [441, 306] on p "Rich Text Editor, main" at bounding box center [705, 306] width 658 height 18
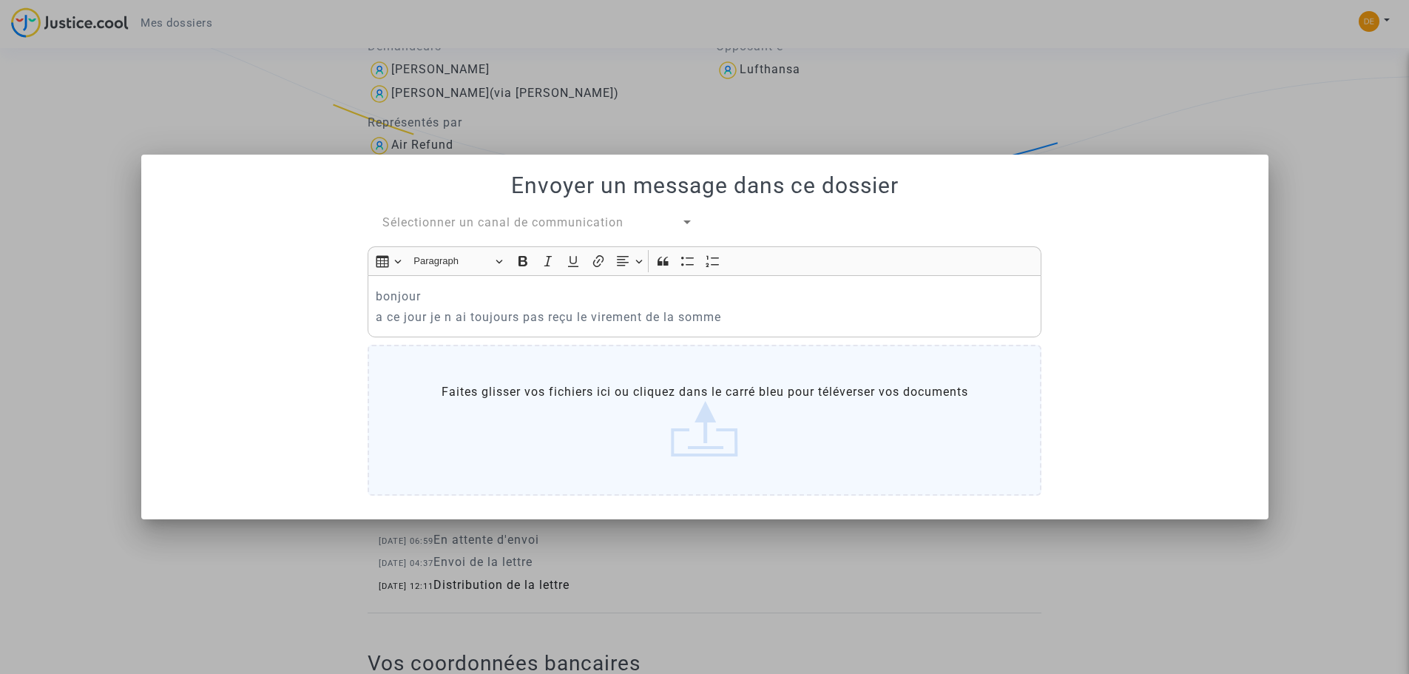
click at [913, 596] on div at bounding box center [704, 337] width 1409 height 674
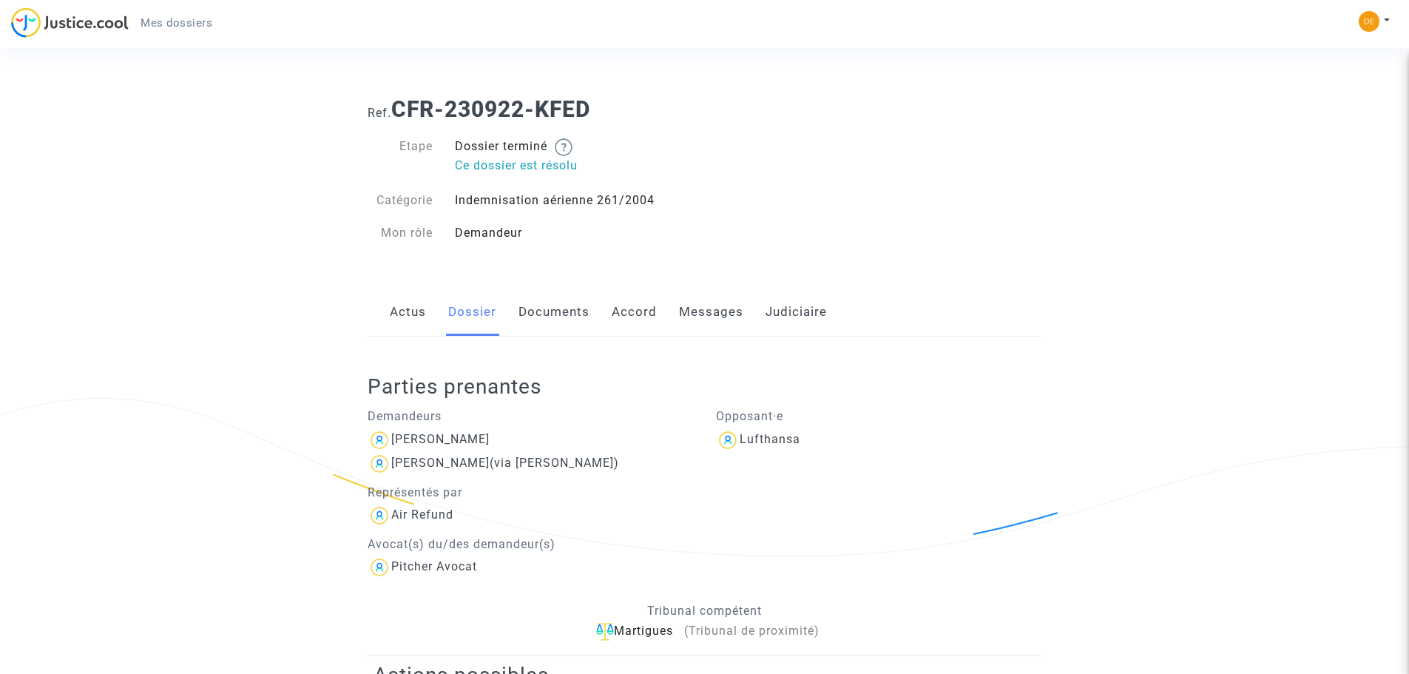
click at [405, 310] on link "Actus" at bounding box center [408, 312] width 36 height 49
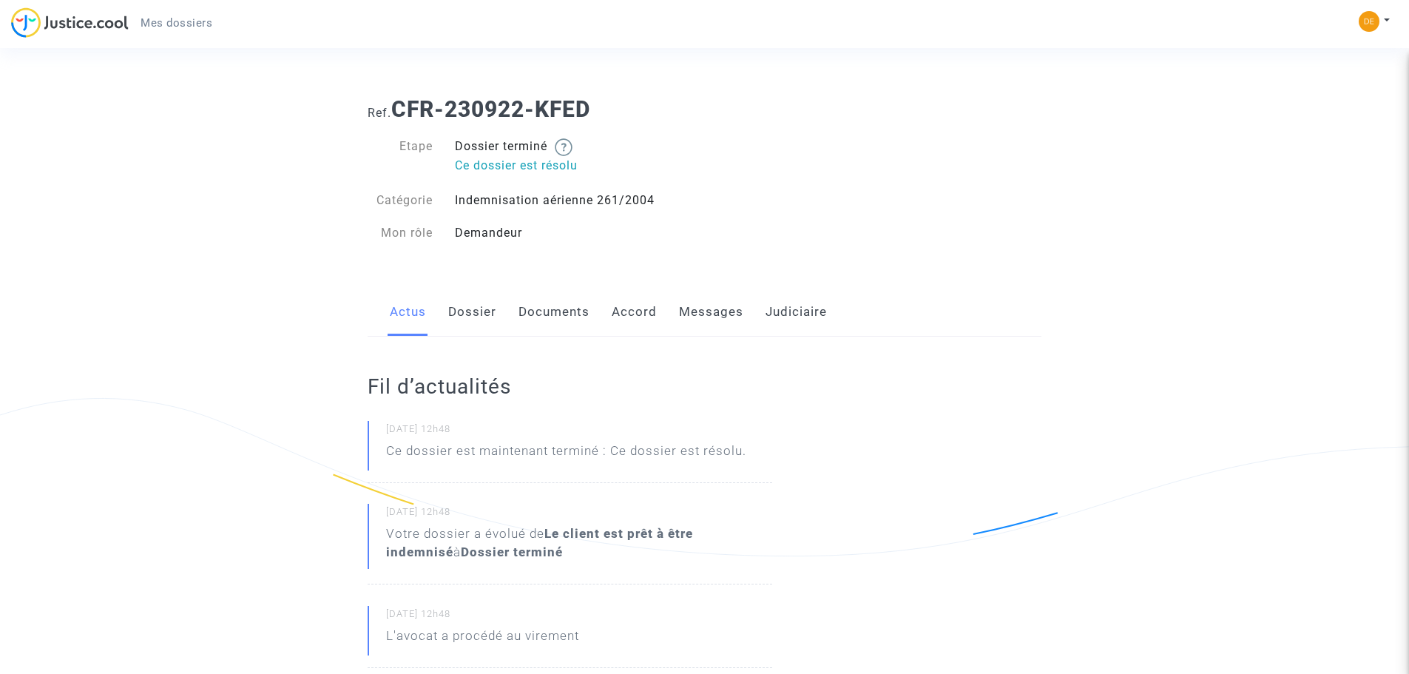
click at [536, 307] on link "Documents" at bounding box center [554, 312] width 71 height 49
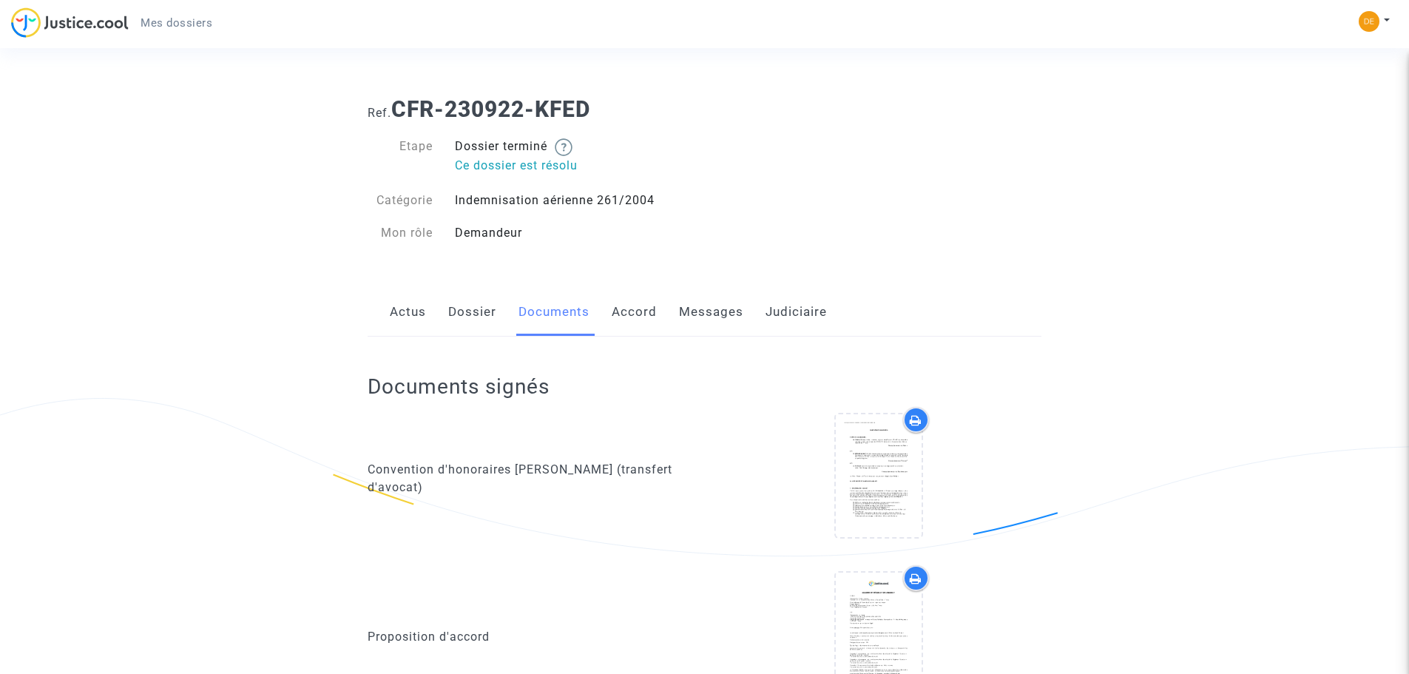
click at [639, 314] on link "Accord" at bounding box center [634, 312] width 45 height 49
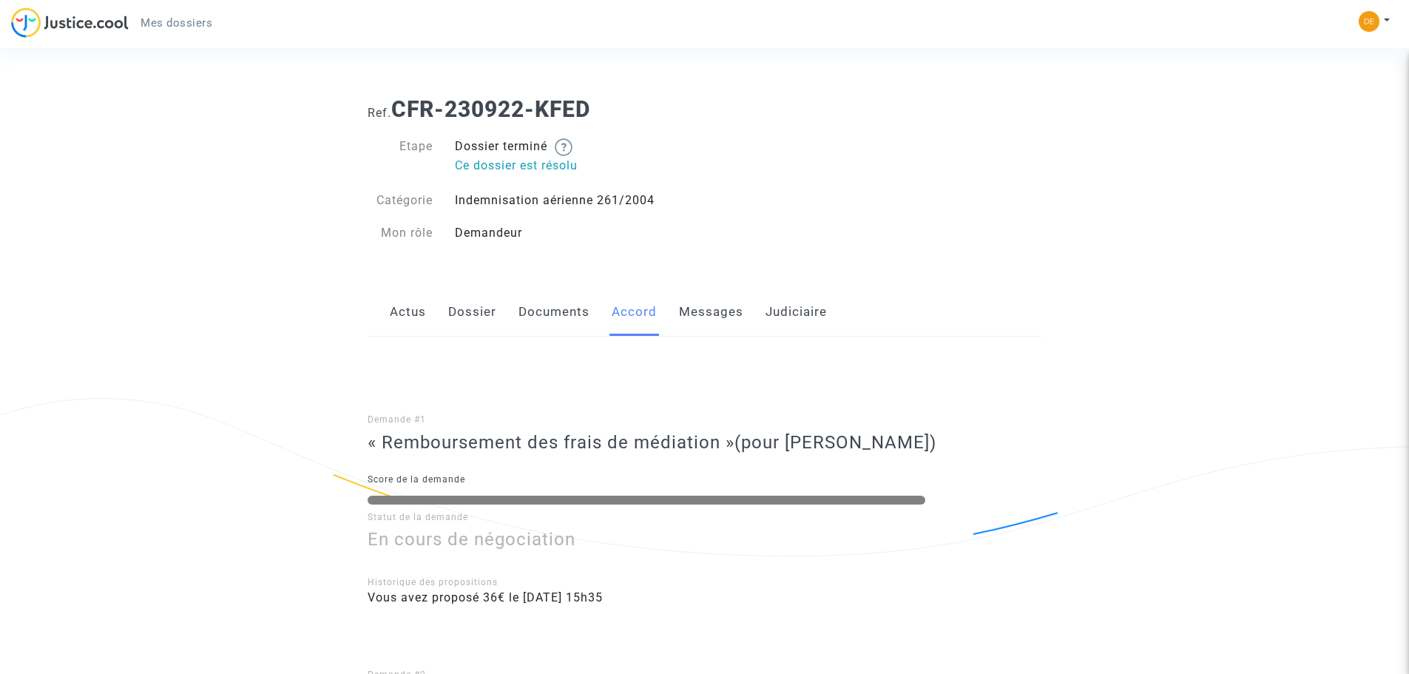
click at [706, 317] on link "Messages" at bounding box center [711, 312] width 64 height 49
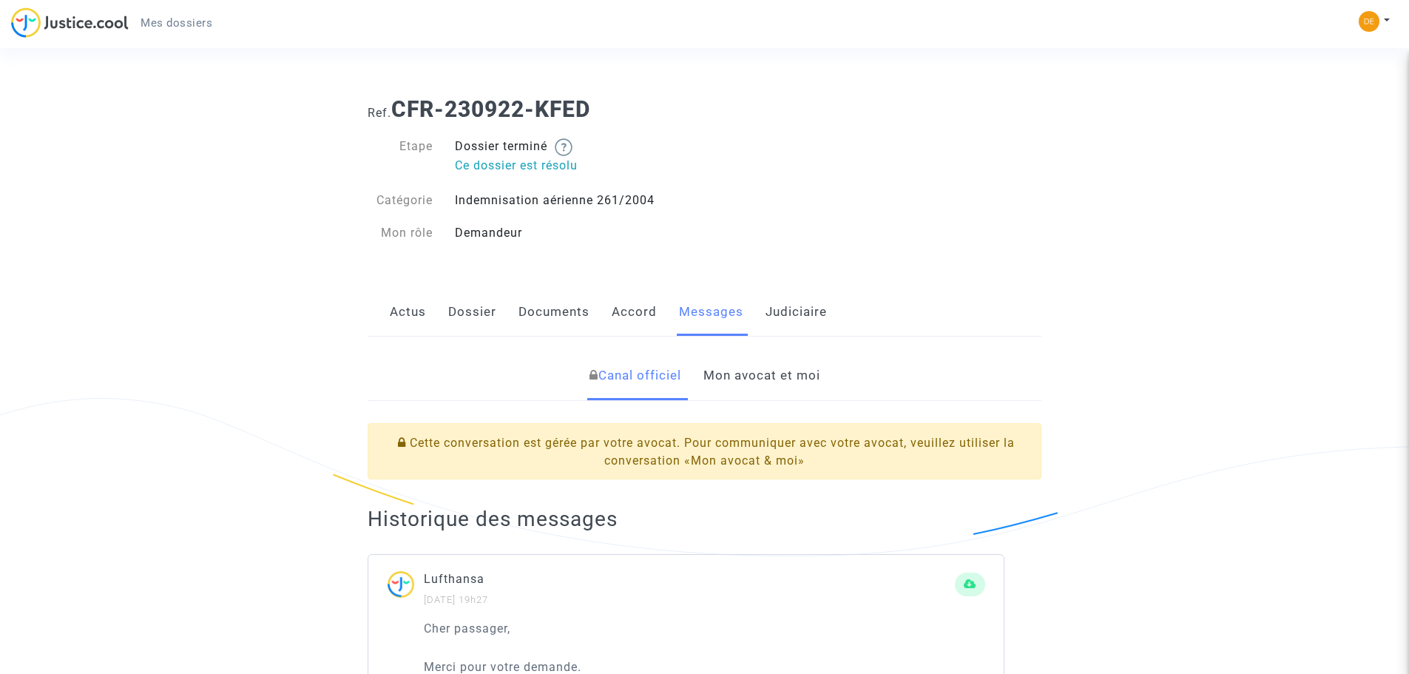
click at [773, 374] on link "Mon avocat et moi" at bounding box center [761, 375] width 117 height 49
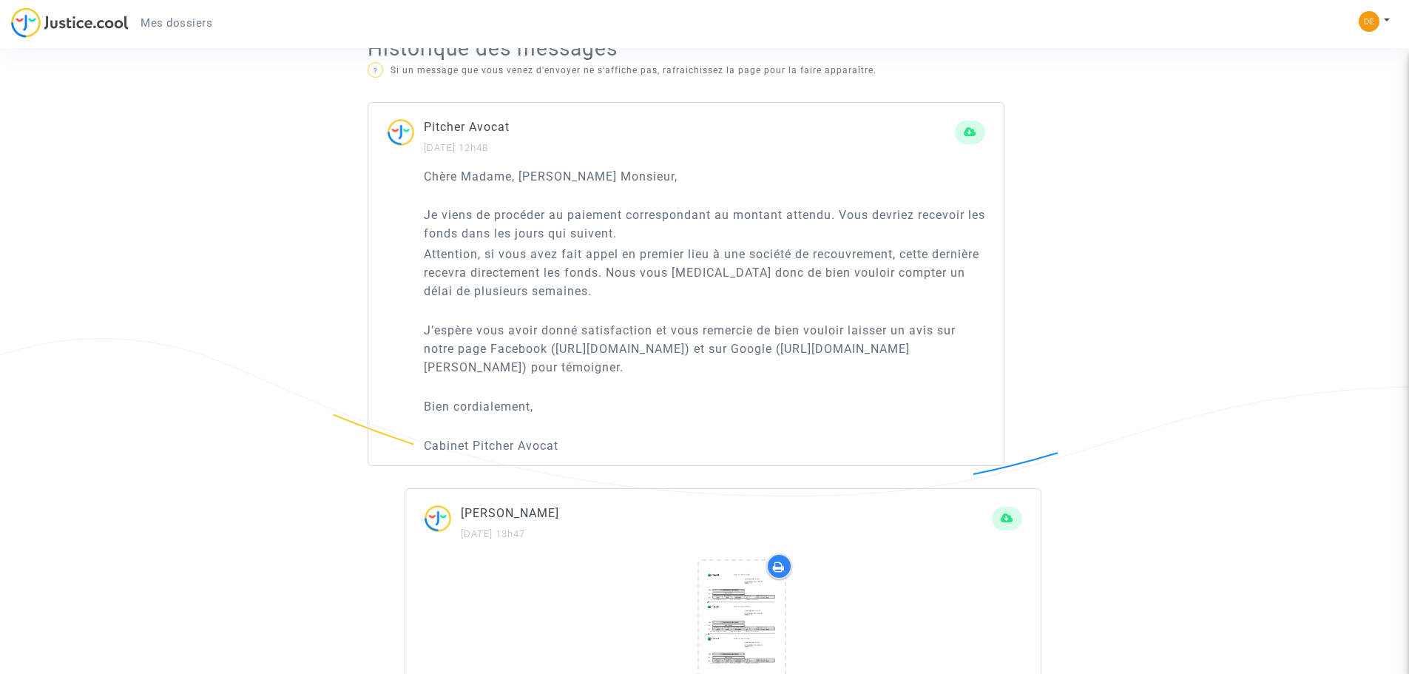
scroll to position [922, 0]
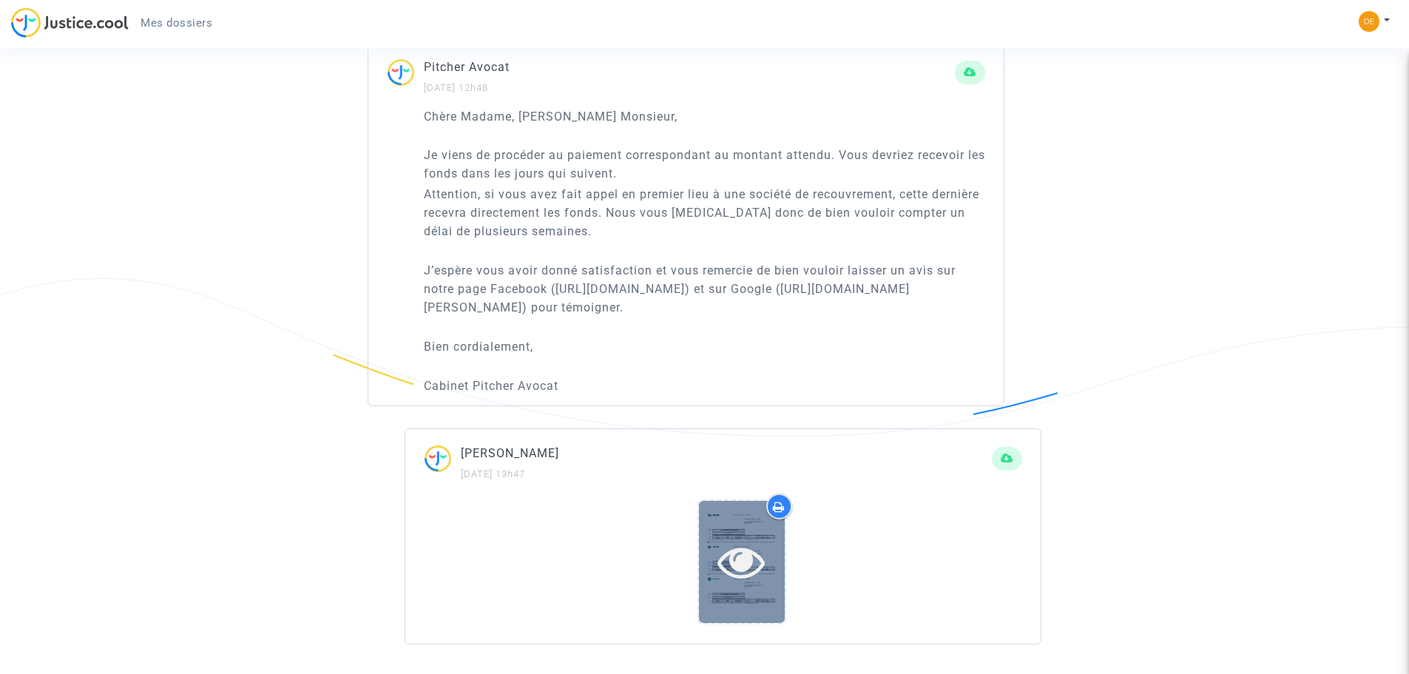
click at [744, 558] on icon at bounding box center [741, 561] width 48 height 47
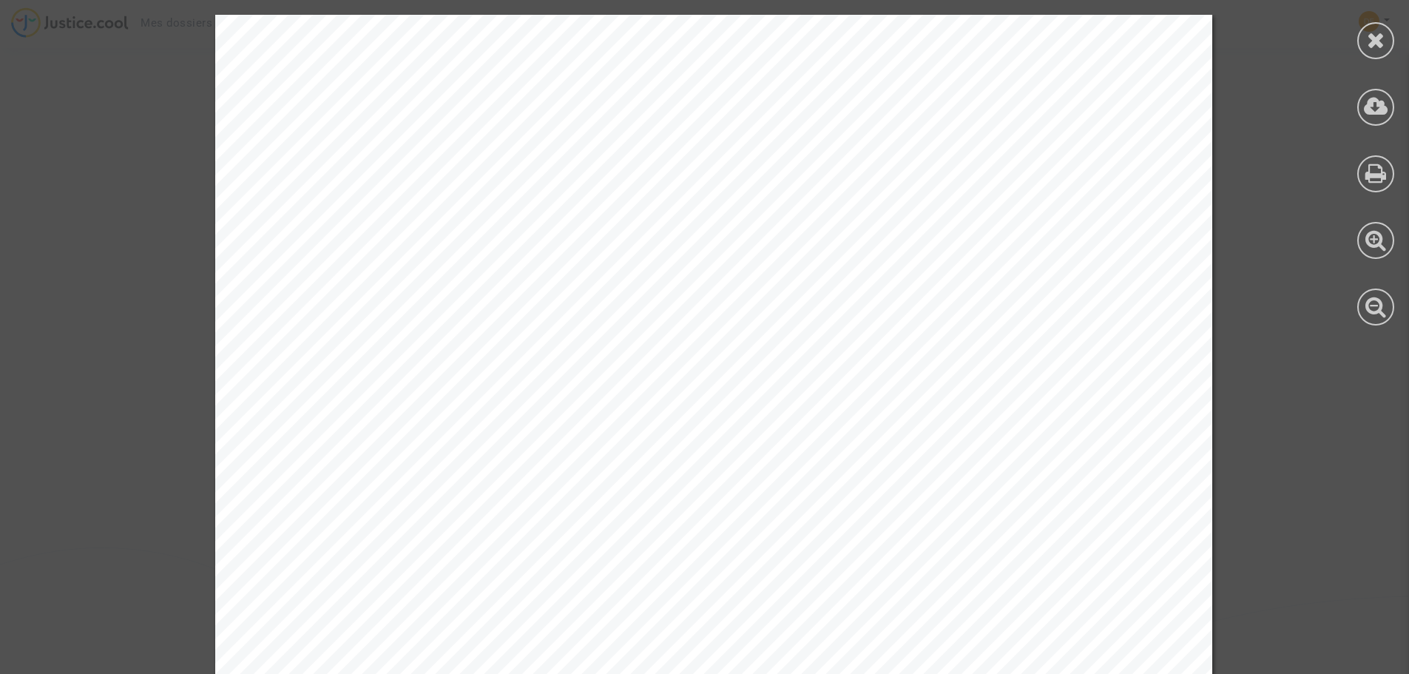
scroll to position [627, 0]
click at [1375, 39] on icon at bounding box center [1376, 40] width 18 height 22
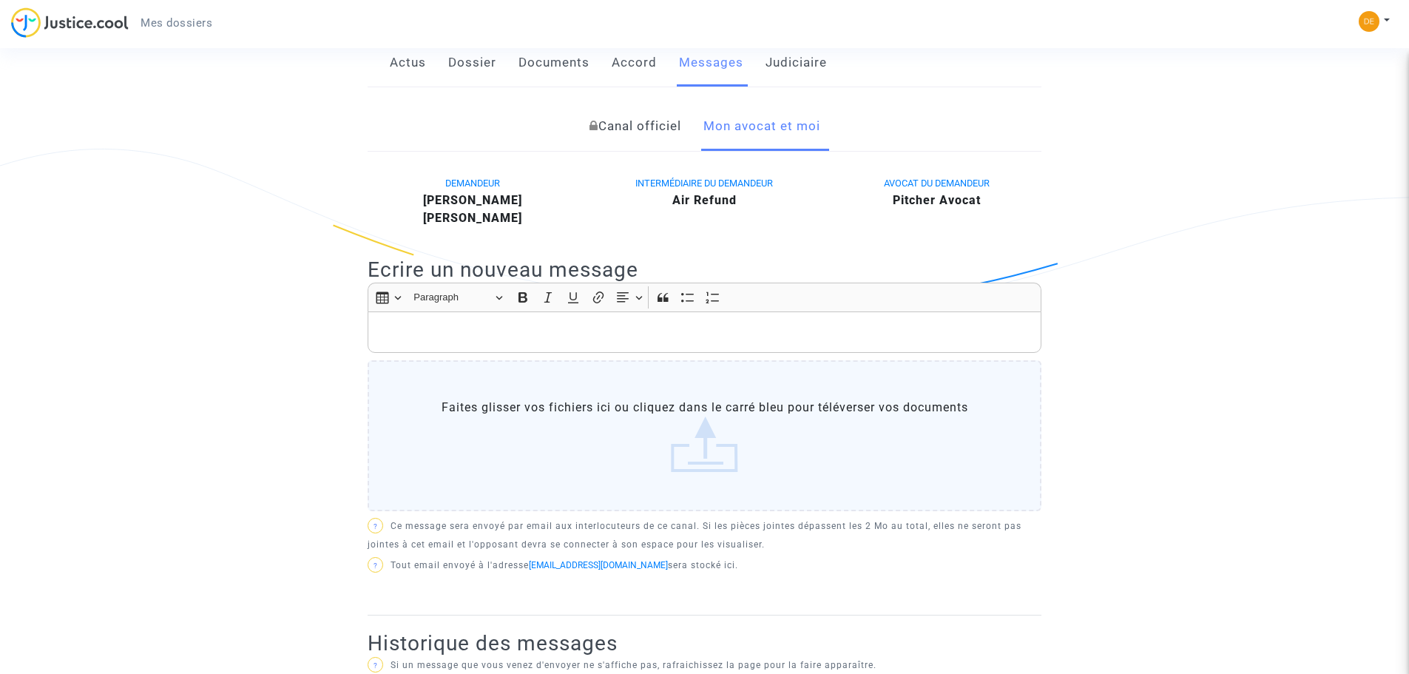
scroll to position [257, 0]
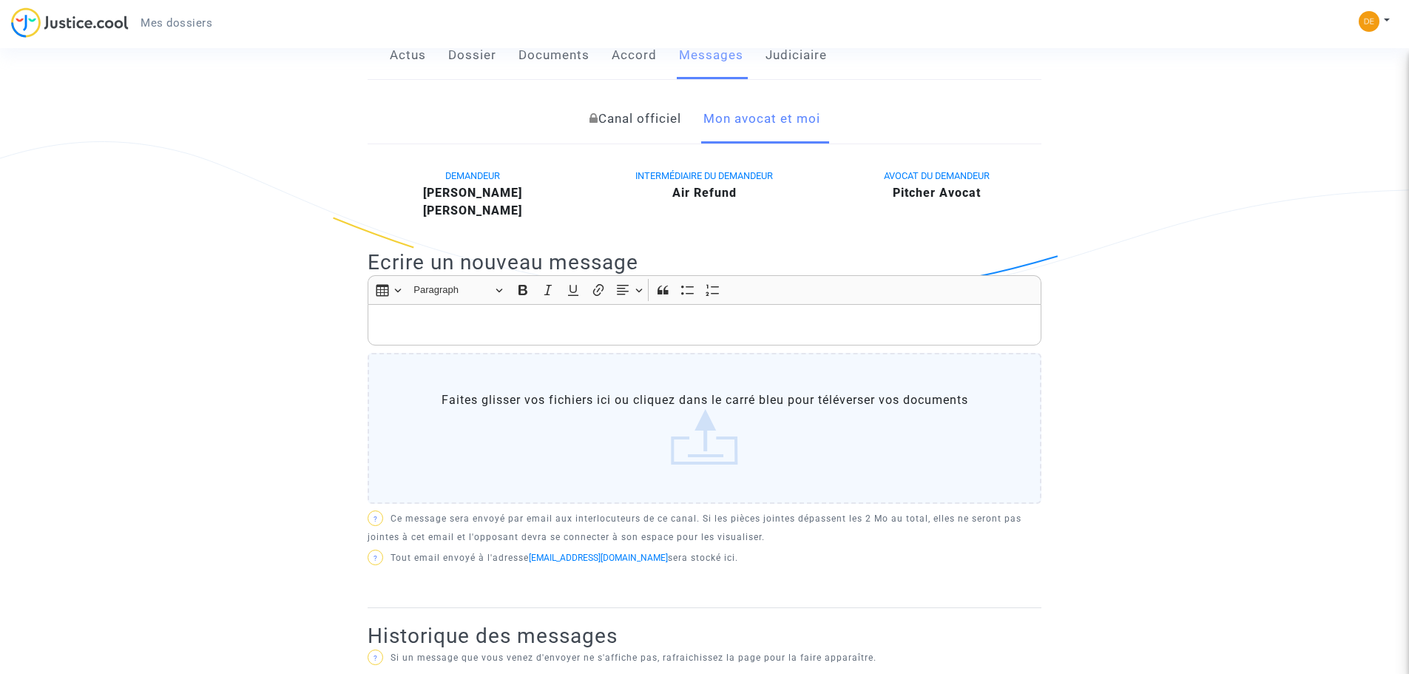
click at [408, 322] on p "Rich Text Editor, main" at bounding box center [705, 325] width 658 height 18
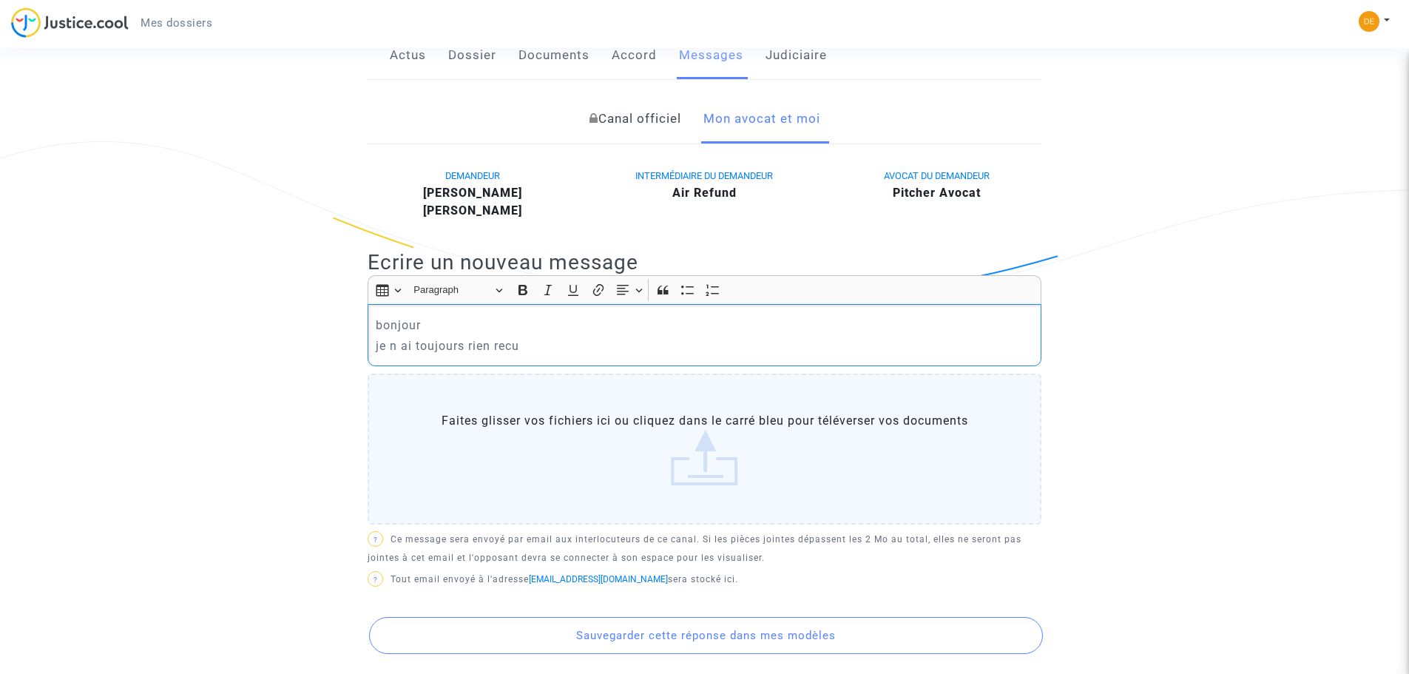
drag, startPoint x: 524, startPoint y: 348, endPoint x: 467, endPoint y: 348, distance: 57.0
click at [467, 348] on p "je n ai toujours rien recu" at bounding box center [705, 346] width 658 height 18
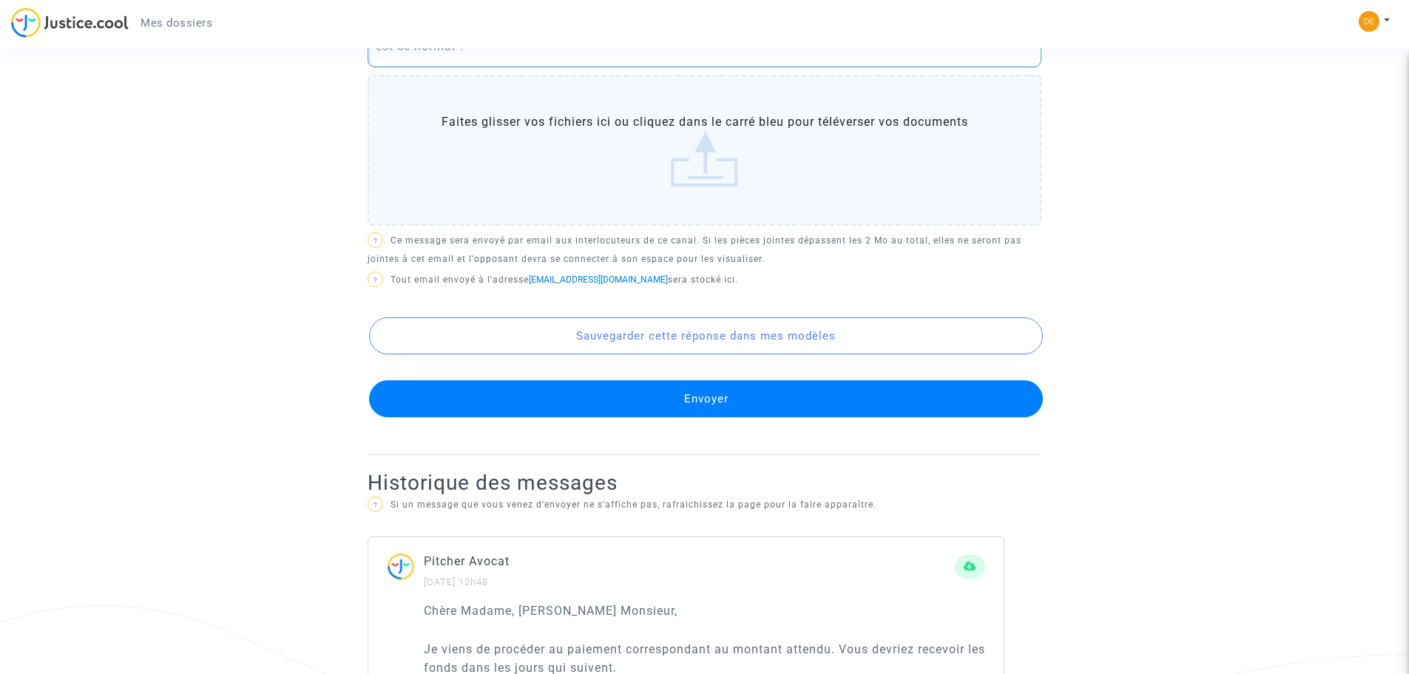
scroll to position [627, 0]
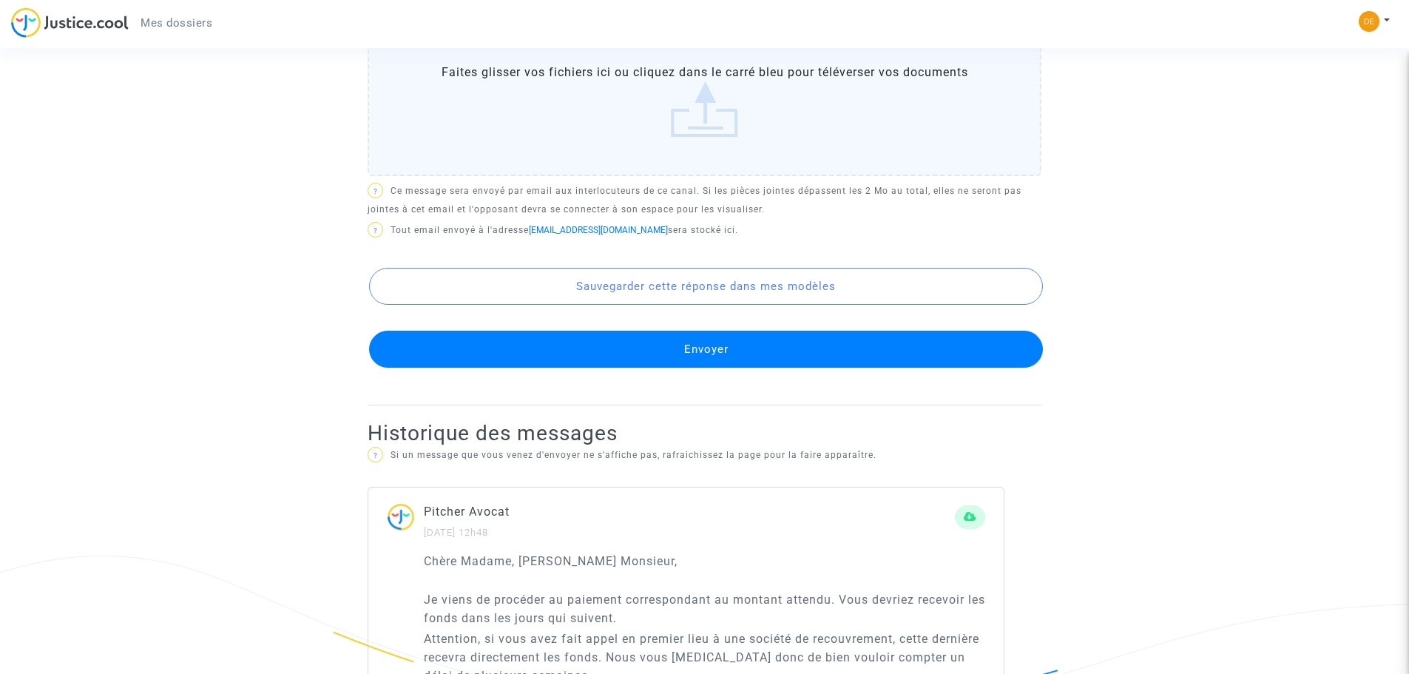
click at [704, 342] on button "Envoyer" at bounding box center [706, 349] width 674 height 37
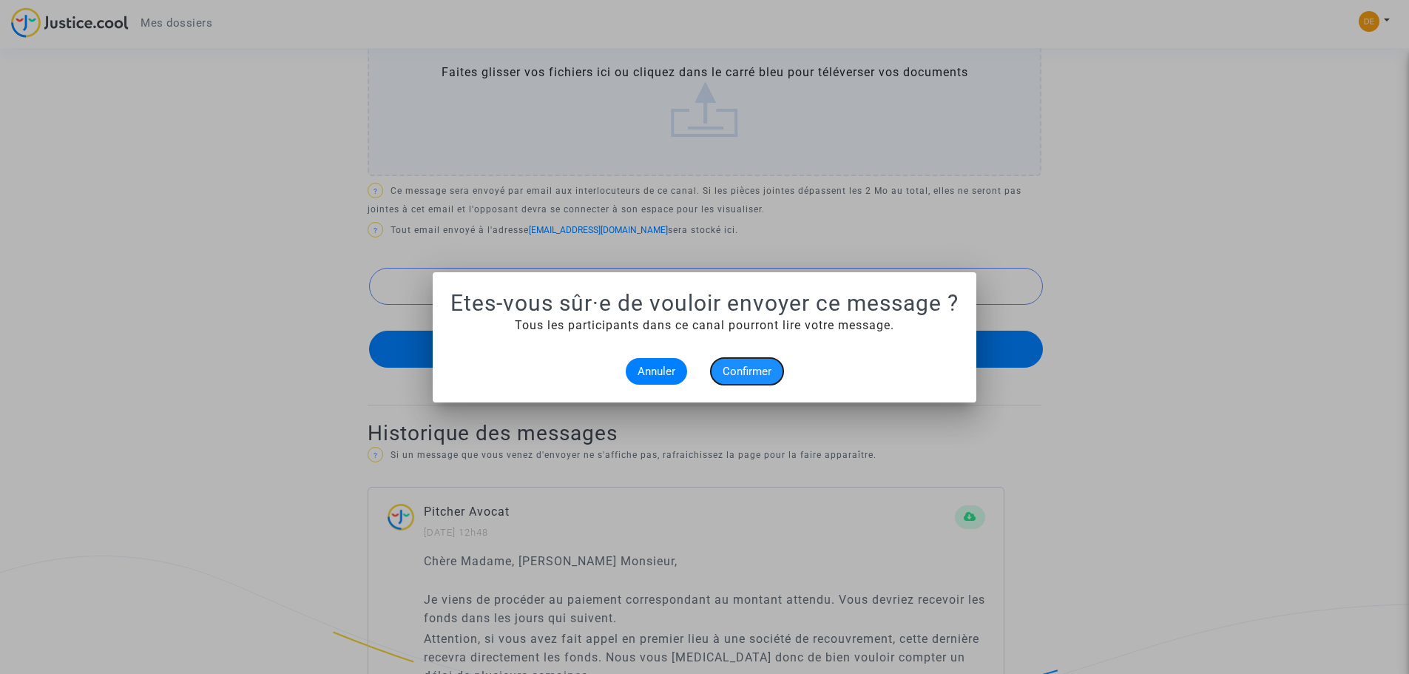
click at [752, 376] on span "Confirmer" at bounding box center [747, 371] width 49 height 13
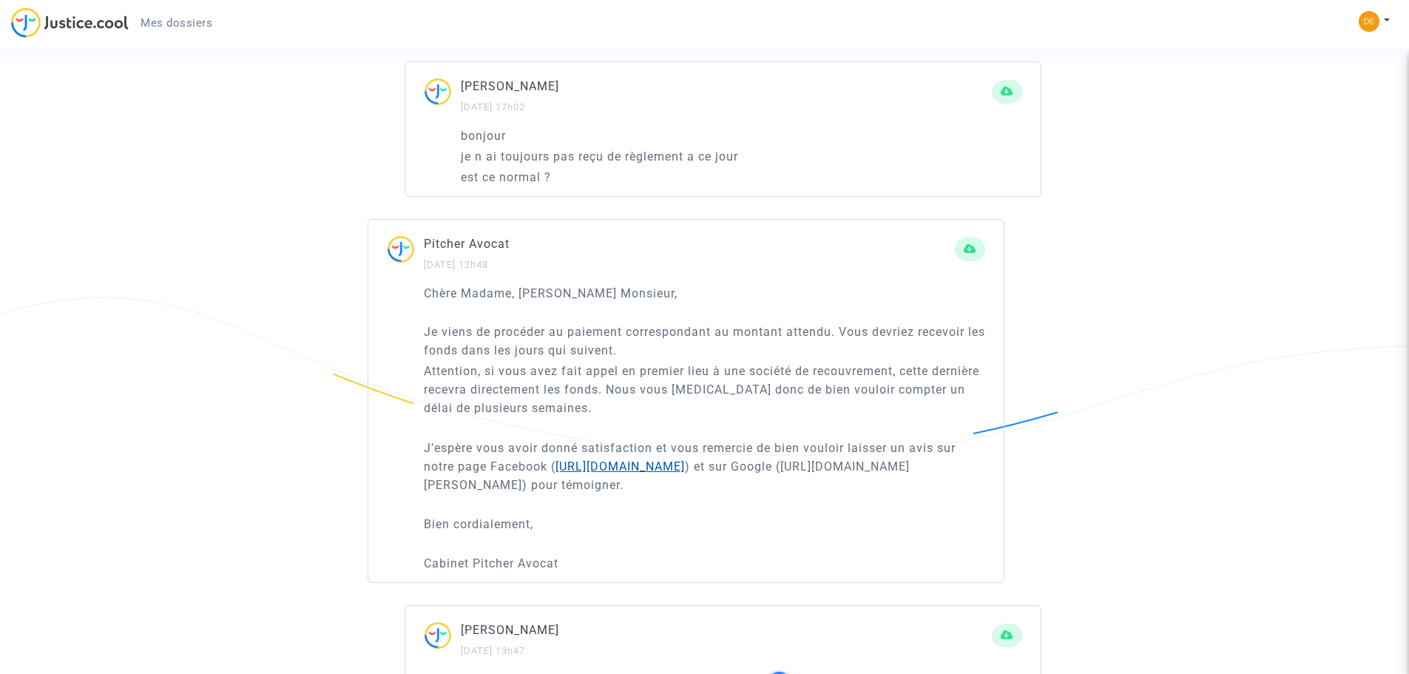
scroll to position [922, 0]
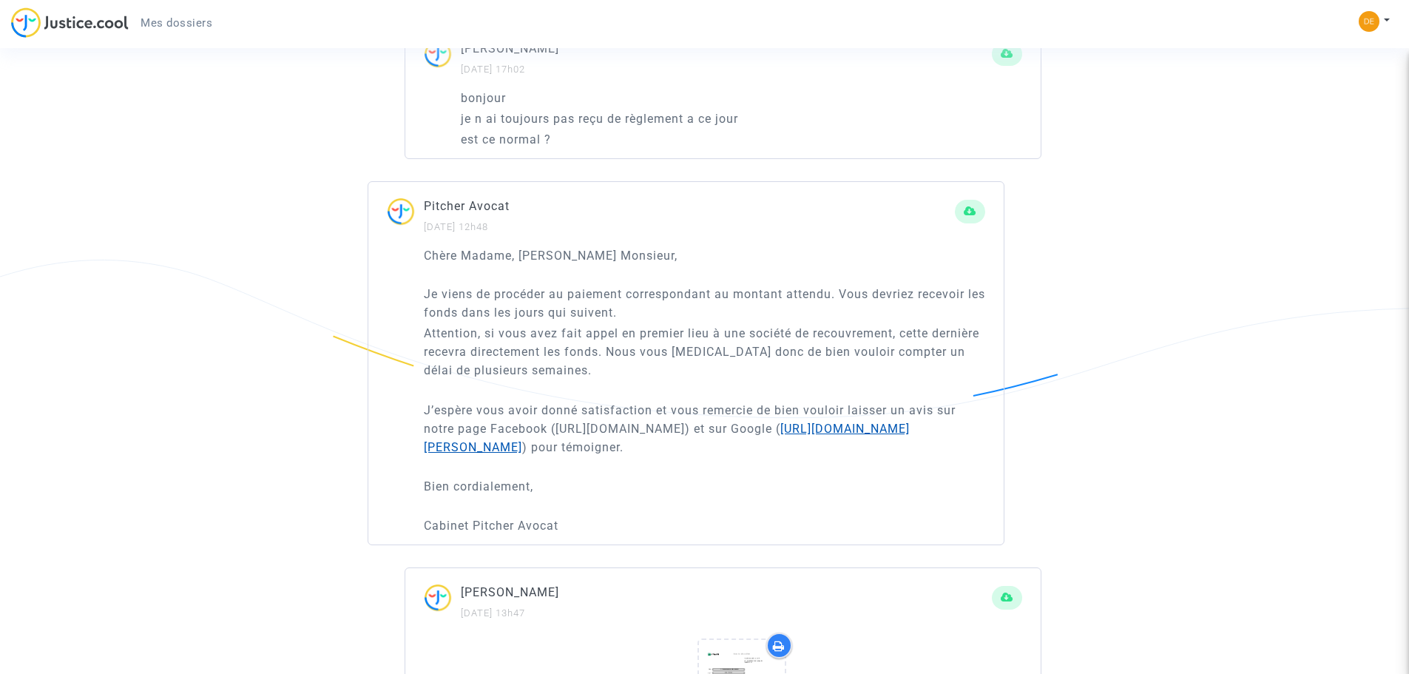
click at [840, 442] on link "[URL][DOMAIN_NAME][PERSON_NAME]" at bounding box center [667, 438] width 486 height 33
